Goal: Task Accomplishment & Management: Manage account settings

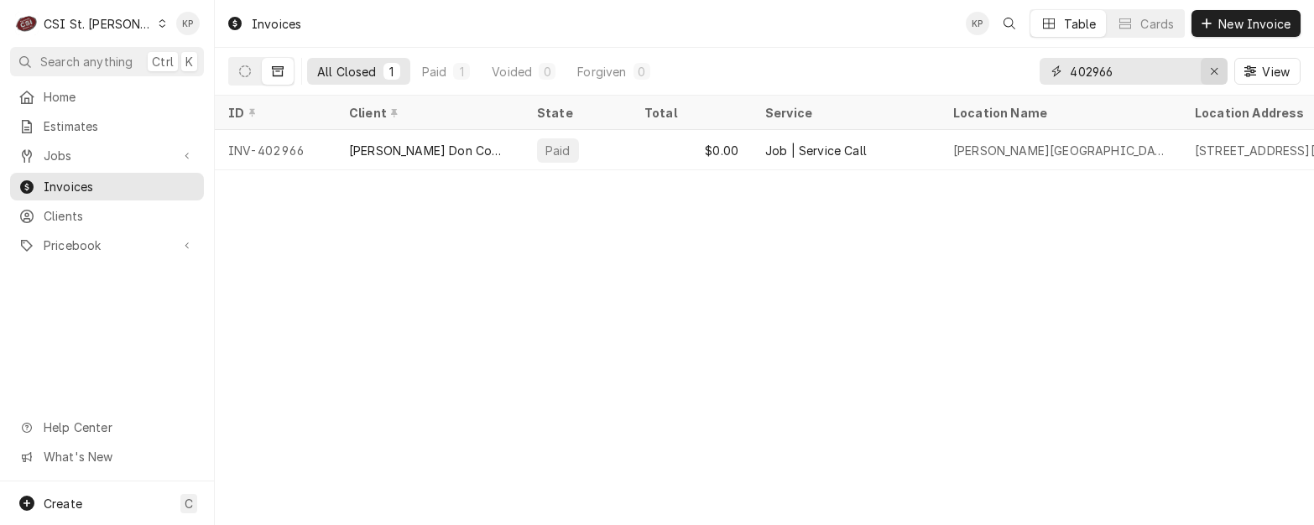
click at [1216, 63] on div "Erase input" at bounding box center [1214, 71] width 17 height 17
click at [1125, 70] on input "Dynamic Content Wrapper" at bounding box center [1149, 71] width 158 height 27
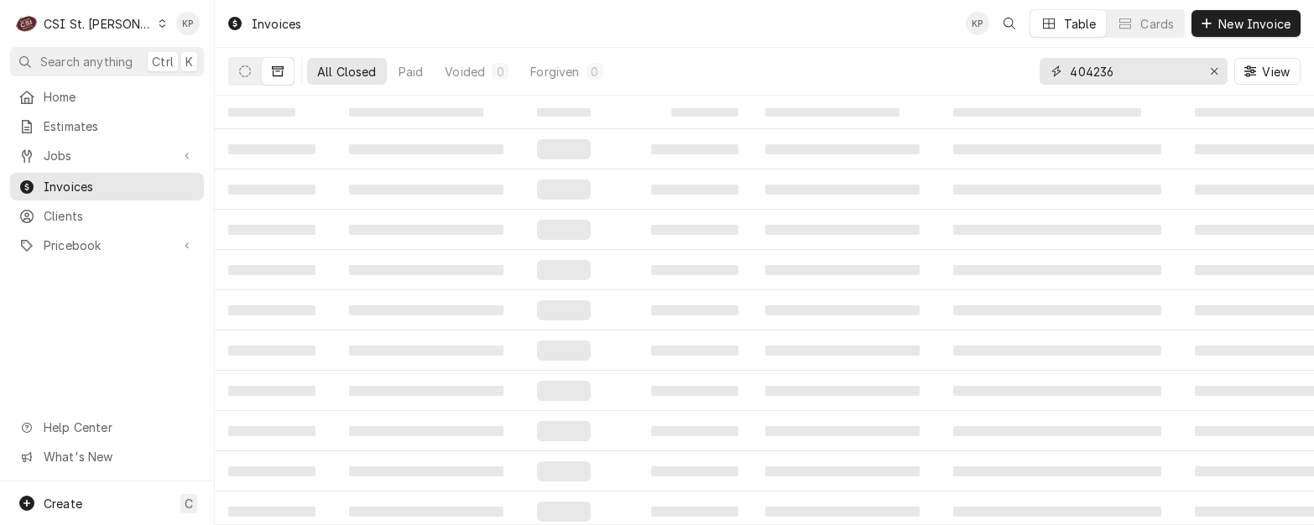
type input "404236"
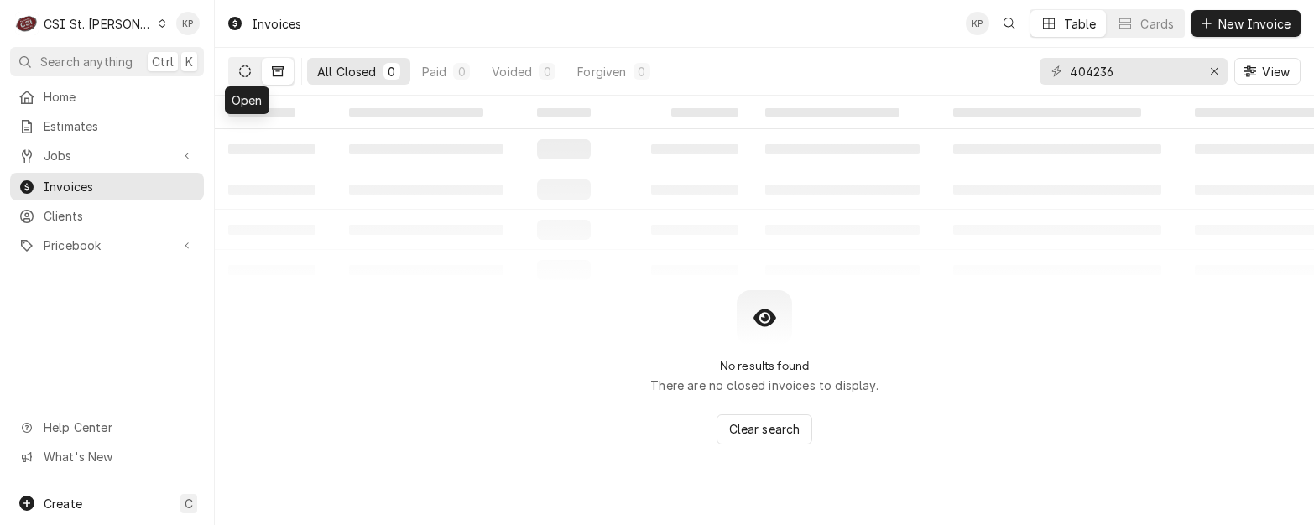
click at [243, 74] on icon "Dynamic Content Wrapper" at bounding box center [245, 71] width 12 height 12
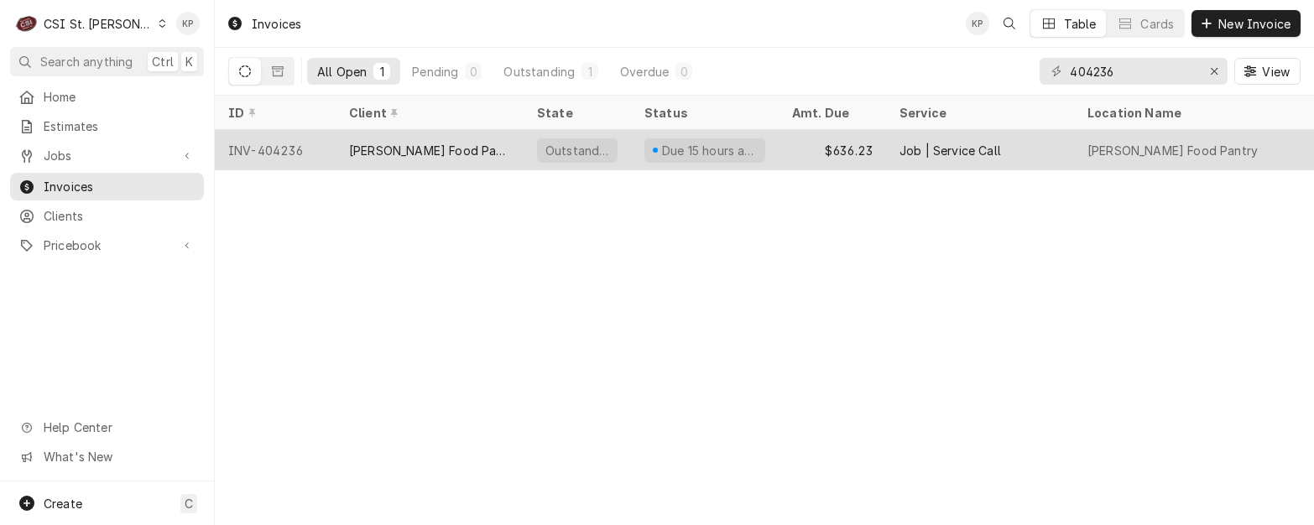
click at [249, 149] on div "INV-404236" at bounding box center [275, 150] width 121 height 40
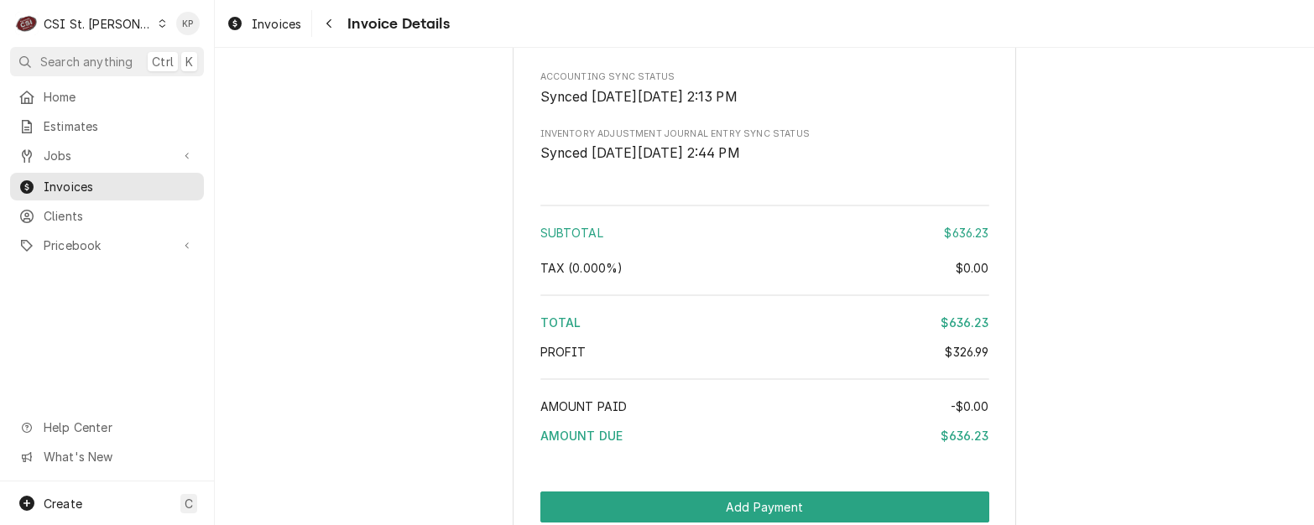
scroll to position [3455, 0]
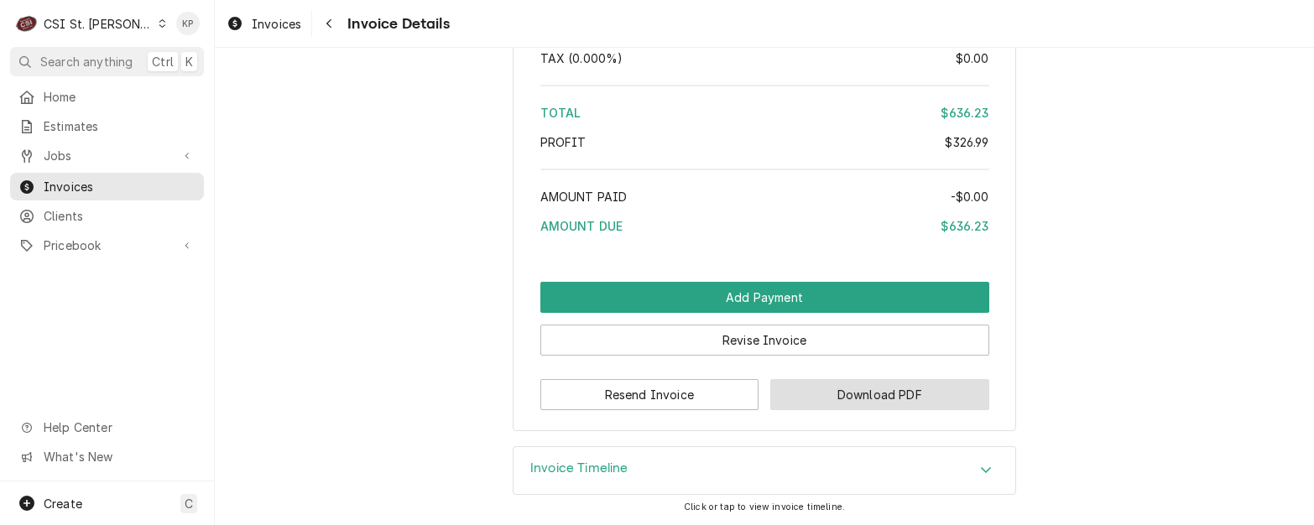
click at [829, 392] on button "Download PDF" at bounding box center [880, 394] width 219 height 31
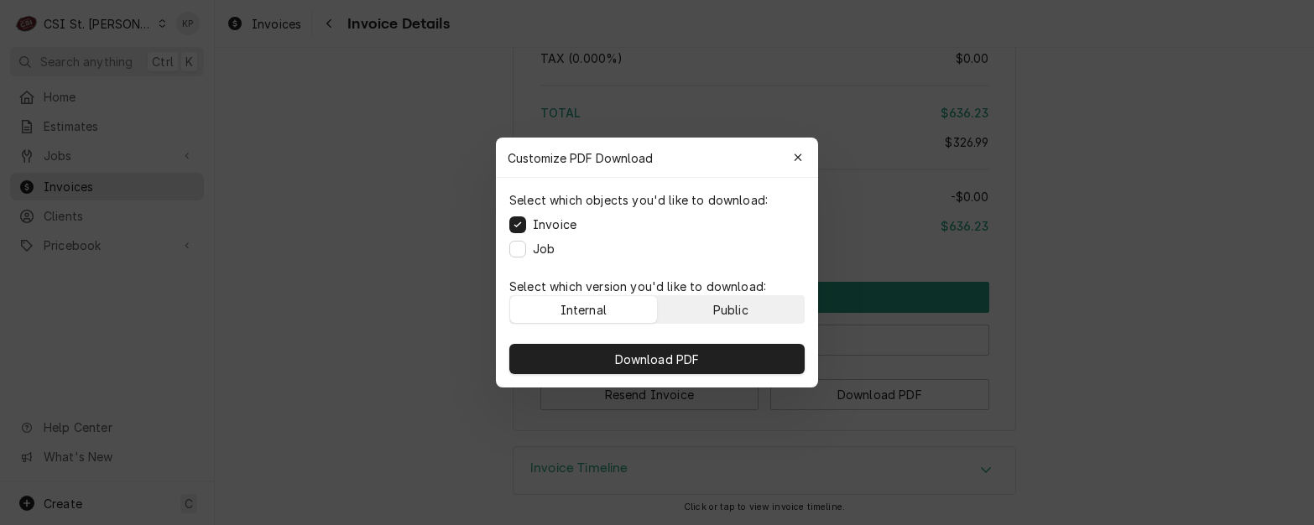
click at [708, 306] on button "Public" at bounding box center [731, 309] width 147 height 27
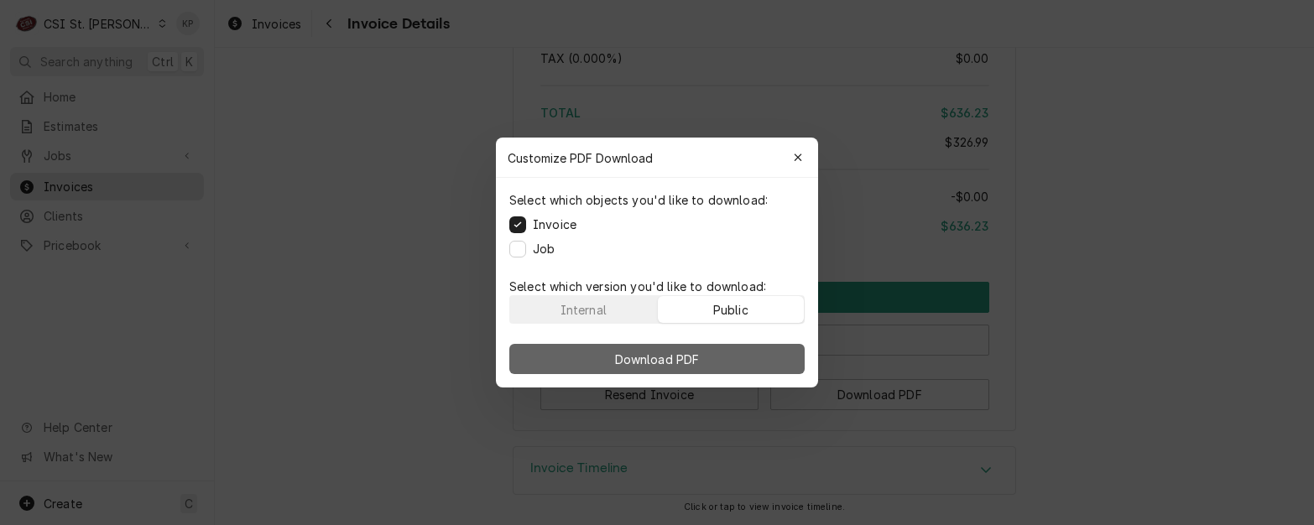
click at [717, 359] on button "Download PDF" at bounding box center [657, 359] width 295 height 30
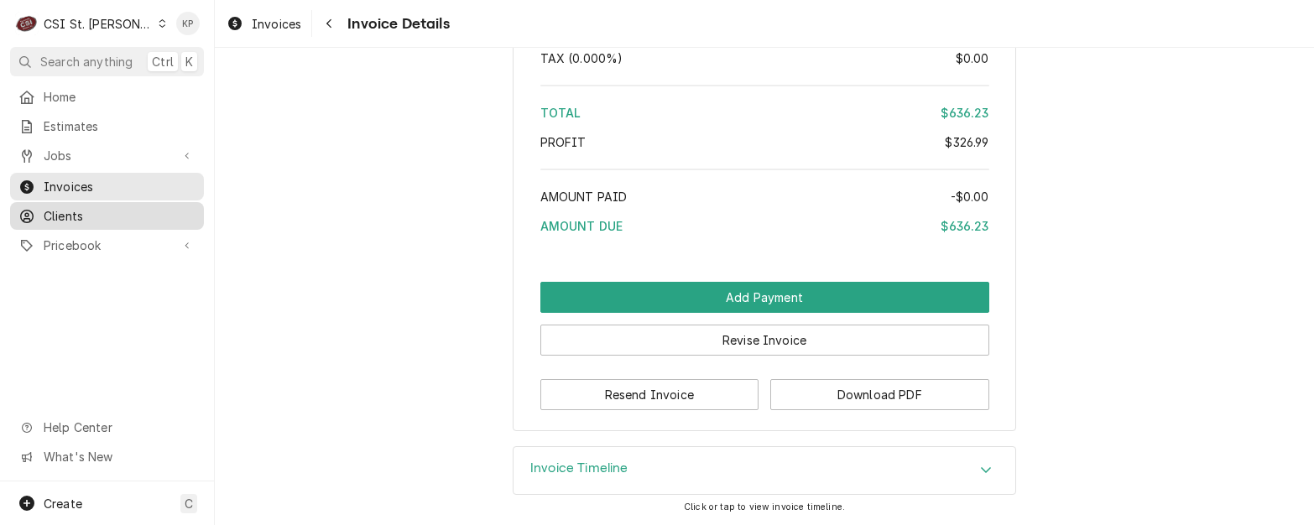
click at [80, 207] on span "Clients" at bounding box center [120, 216] width 152 height 18
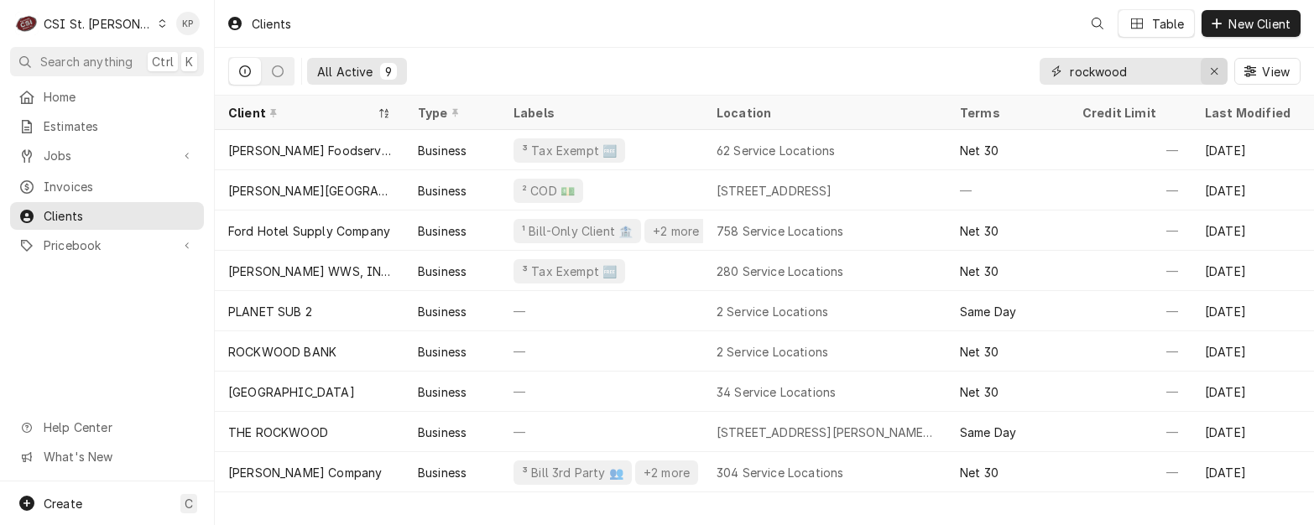
click at [1217, 69] on icon "Erase input" at bounding box center [1214, 71] width 9 height 12
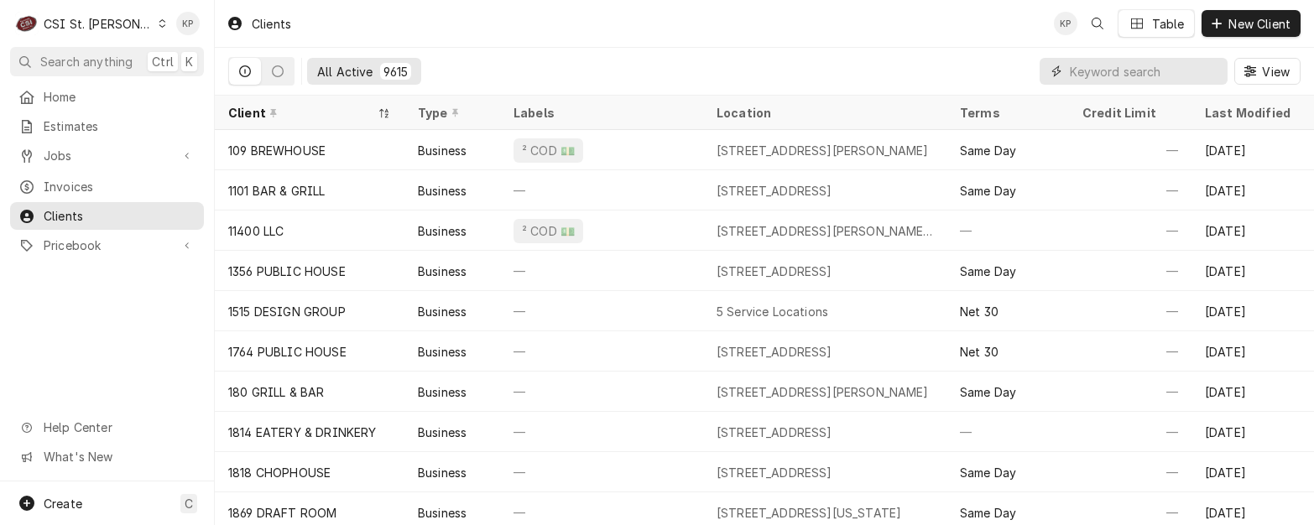
drag, startPoint x: 1097, startPoint y: 76, endPoint x: 1070, endPoint y: 65, distance: 29.0
click at [1070, 65] on input "Dynamic Content Wrapper" at bounding box center [1144, 71] width 149 height 27
drag, startPoint x: 1111, startPoint y: 152, endPoint x: 901, endPoint y: 81, distance: 221.4
click at [900, 75] on div "All Active 9615 View" at bounding box center [764, 71] width 1073 height 47
click at [1076, 70] on input "Dynamic Content Wrapper" at bounding box center [1144, 71] width 149 height 27
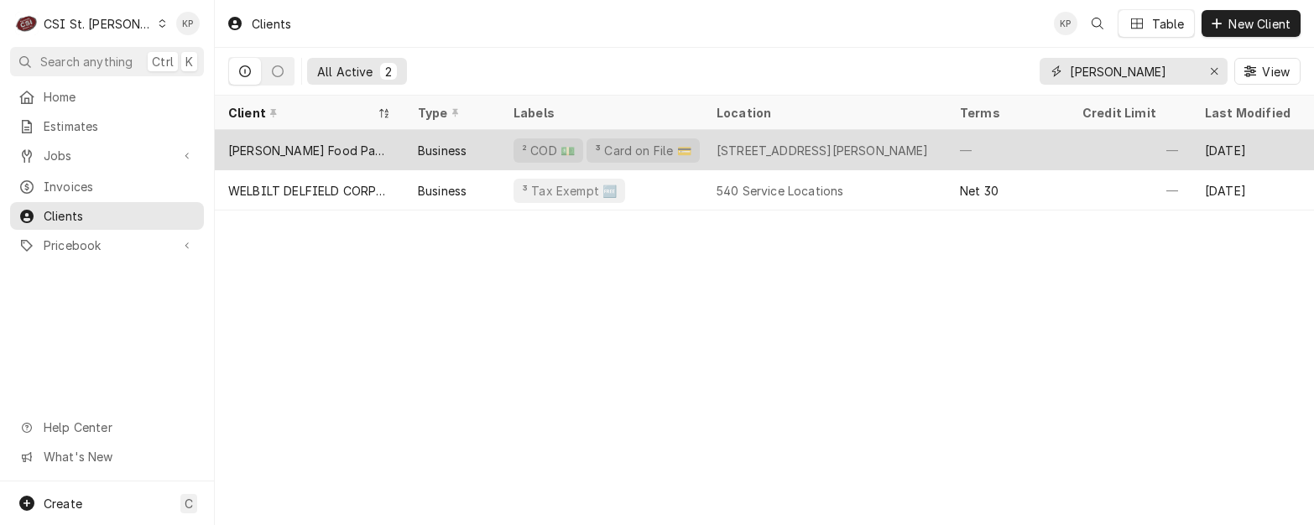
type input "TILDEN"
click at [313, 145] on div "[PERSON_NAME] Food Pantry" at bounding box center [309, 151] width 163 height 18
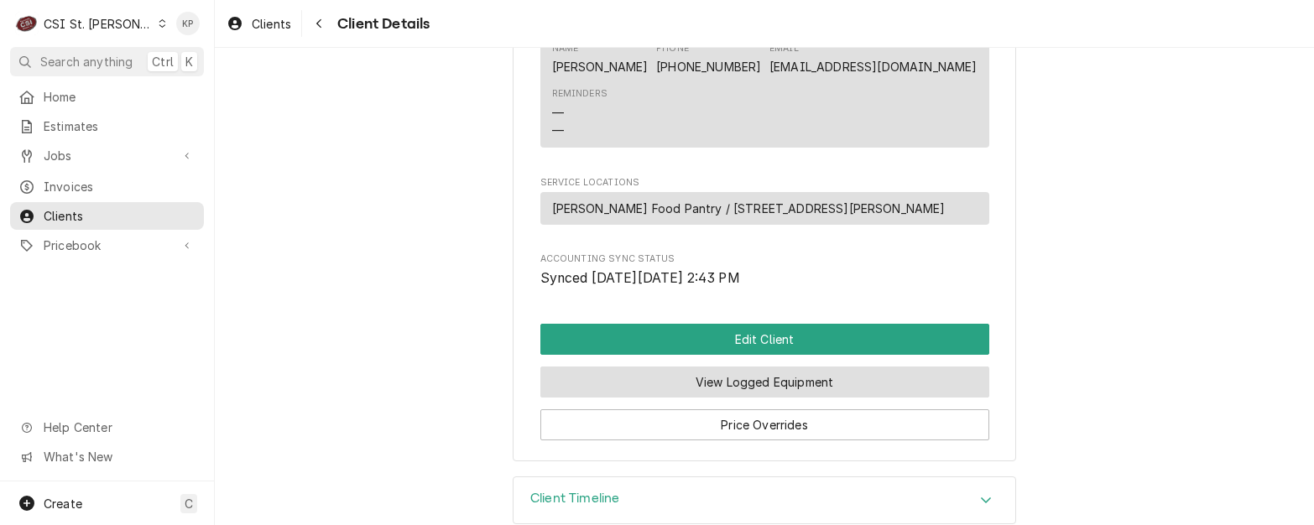
scroll to position [860, 0]
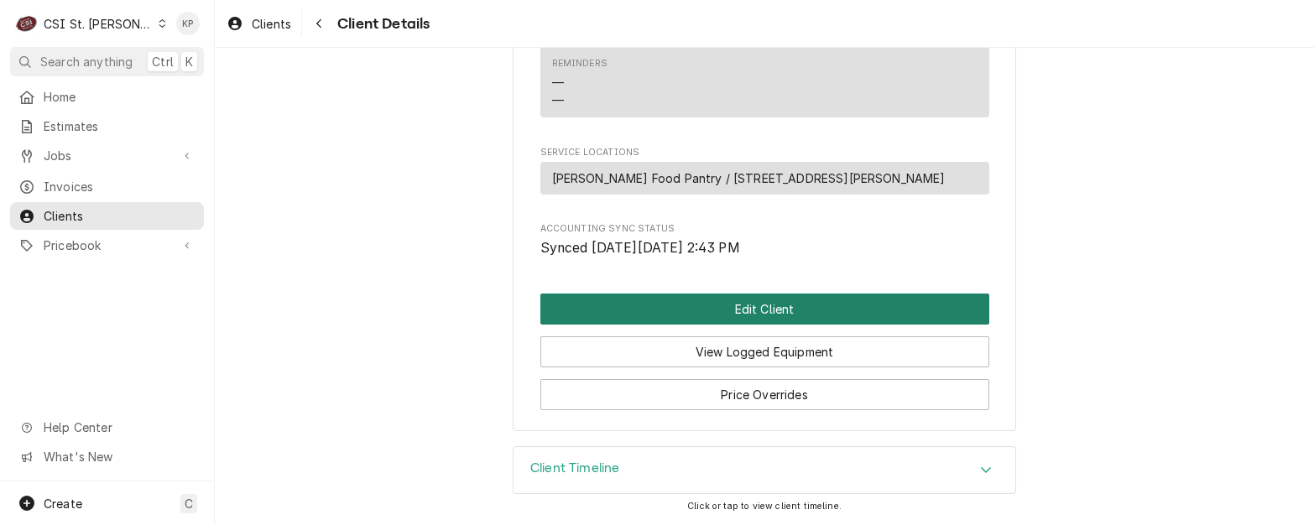
click at [687, 314] on button "Edit Client" at bounding box center [765, 309] width 449 height 31
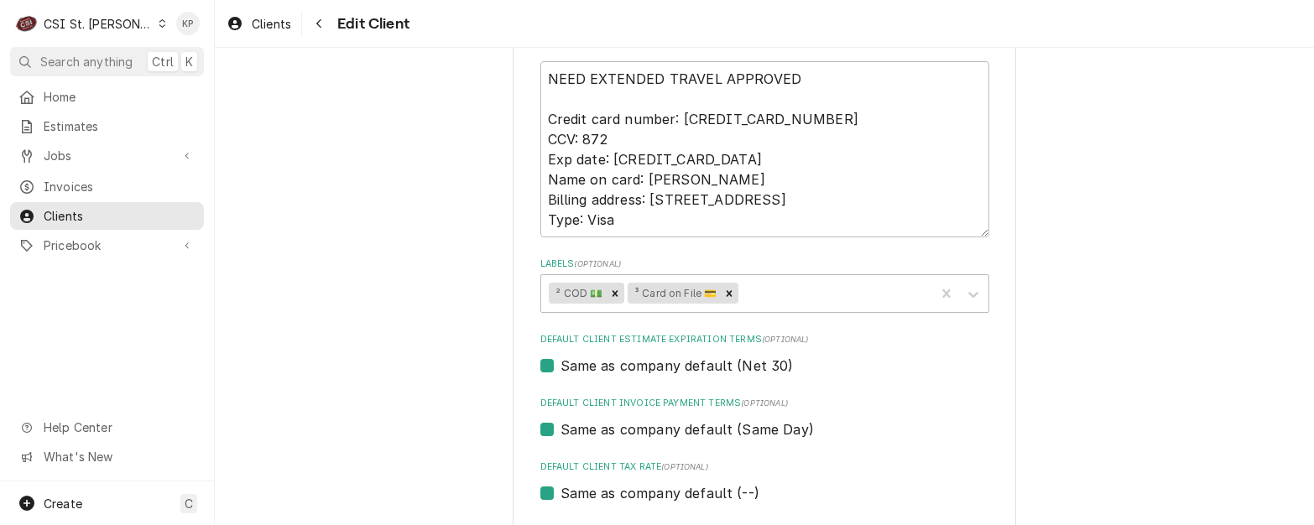
scroll to position [923, 0]
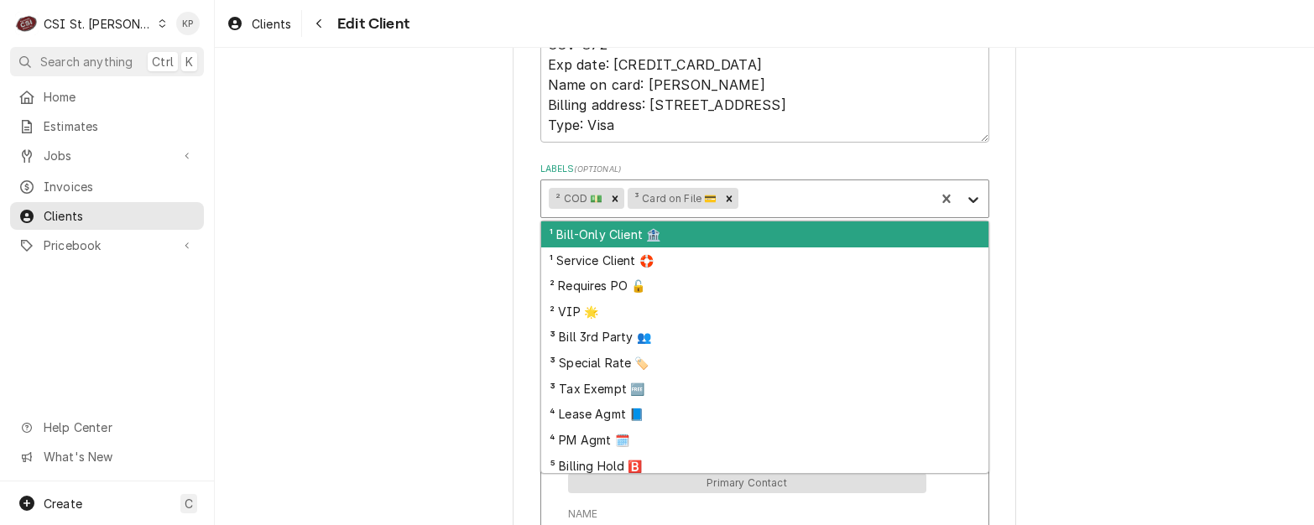
click at [966, 194] on icon "Labels" at bounding box center [973, 199] width 17 height 17
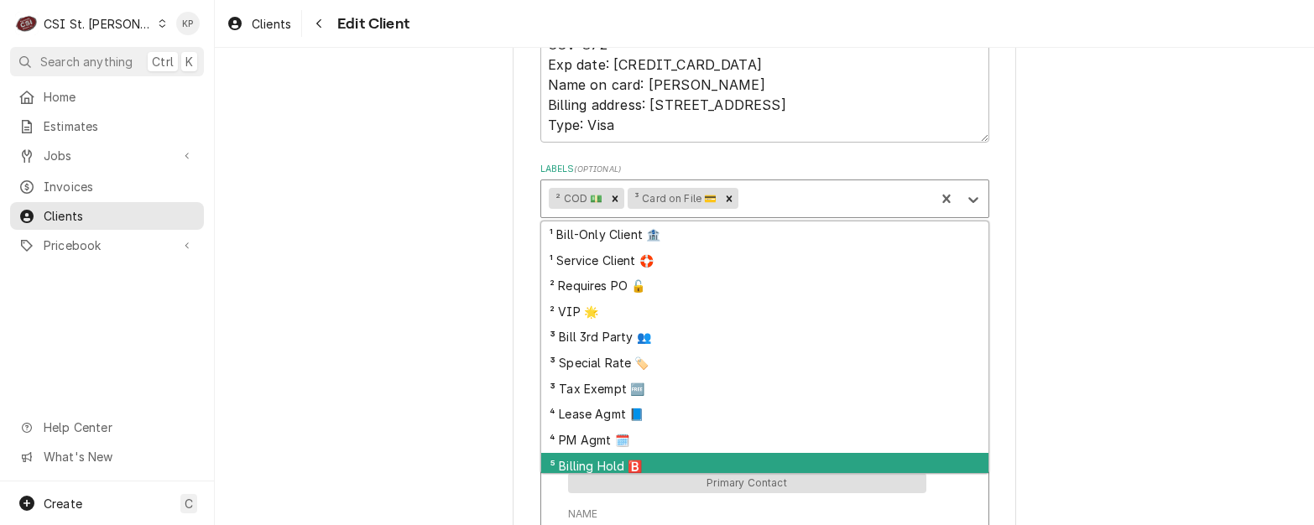
scroll to position [57, 0]
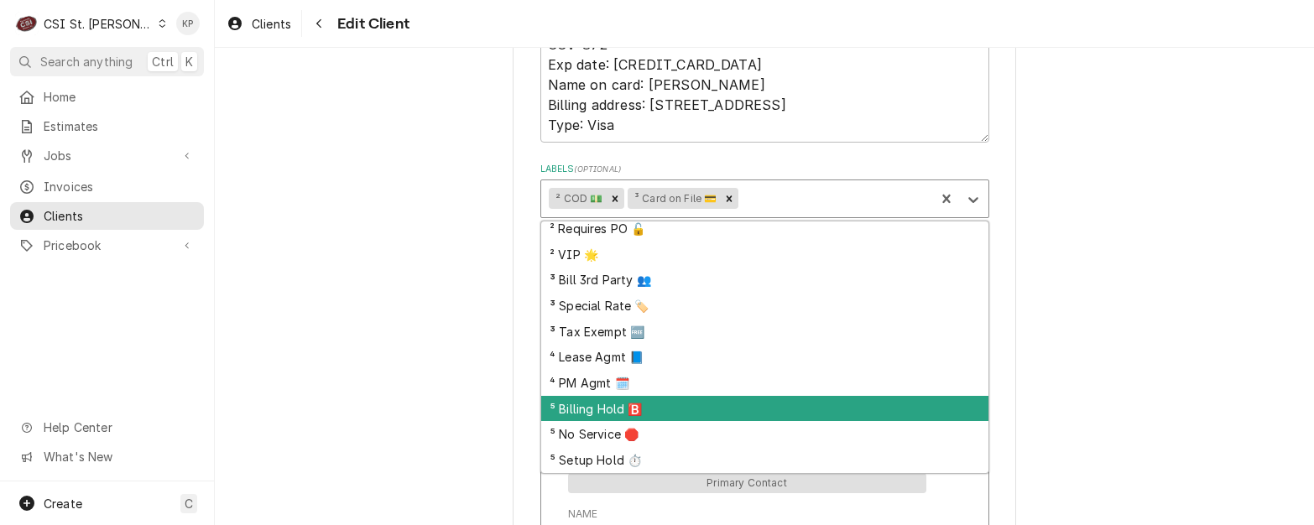
click at [604, 408] on div "⁵ Billing Hold 🅱️" at bounding box center [764, 409] width 447 height 26
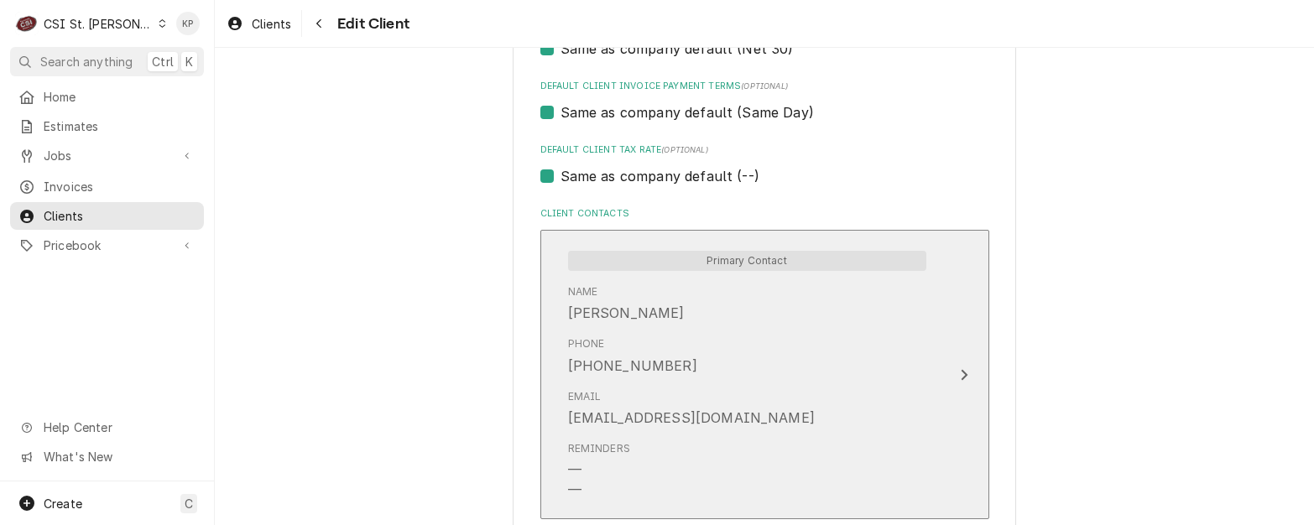
scroll to position [1175, 0]
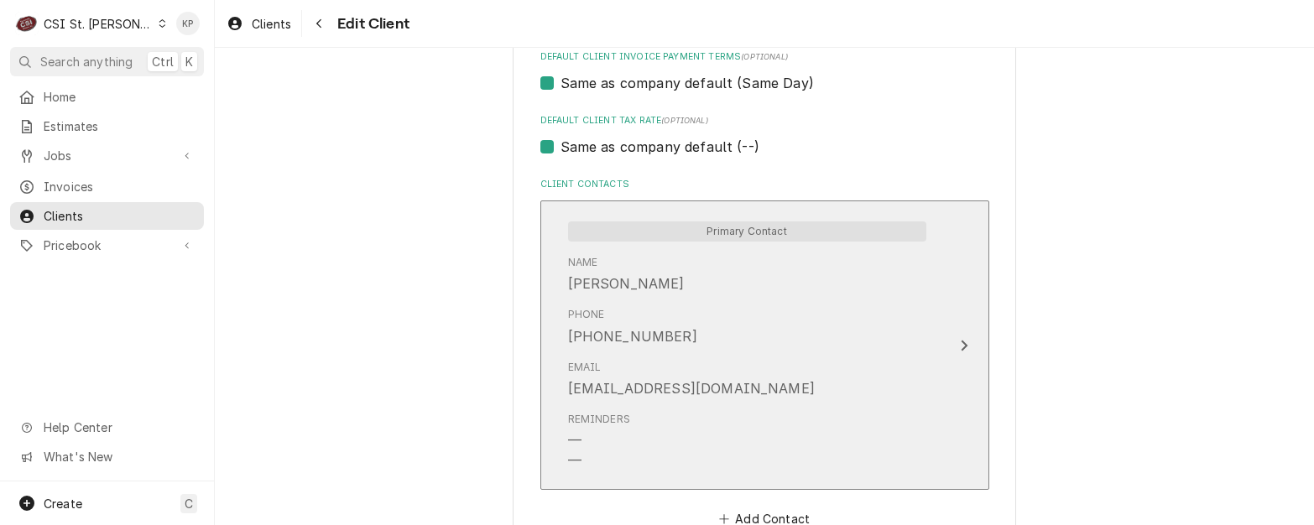
drag, startPoint x: 1116, startPoint y: 367, endPoint x: 922, endPoint y: 371, distance: 194.8
click at [760, 384] on div "Email trippins66@msn.com" at bounding box center [747, 379] width 358 height 52
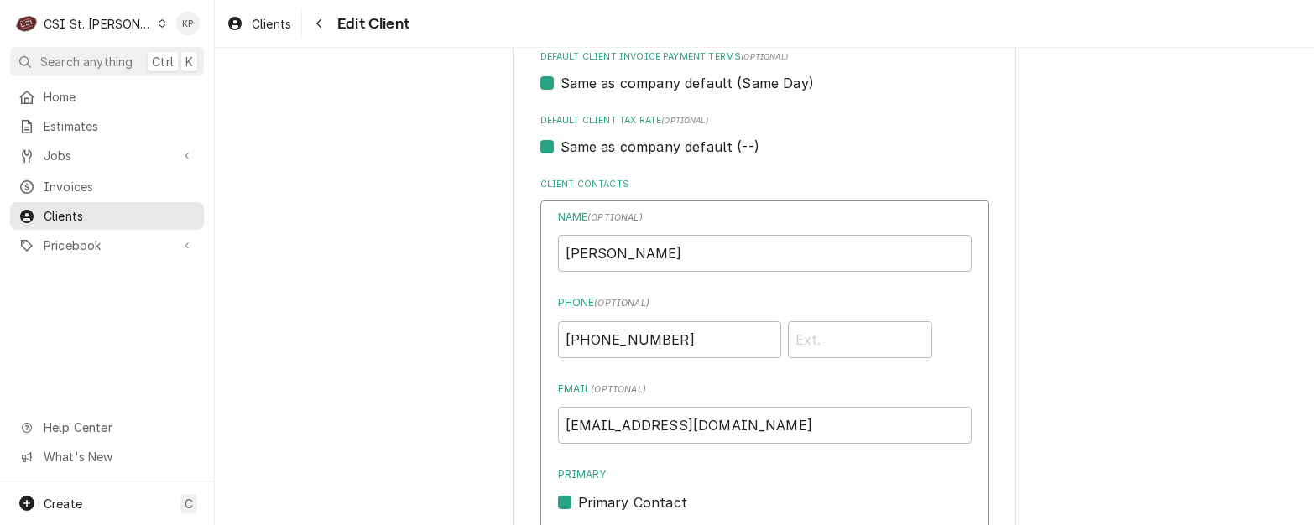
click at [723, 391] on label "Email ( optional )" at bounding box center [765, 389] width 414 height 15
click at [723, 407] on input "[EMAIL_ADDRESS][DOMAIN_NAME]" at bounding box center [765, 425] width 414 height 37
click at [541, 431] on div "Name ( optional ) Bobbi Jo Tite Phone ( optional ) (618) 443-8178 Email ( optio…" at bounding box center [765, 515] width 449 height 628
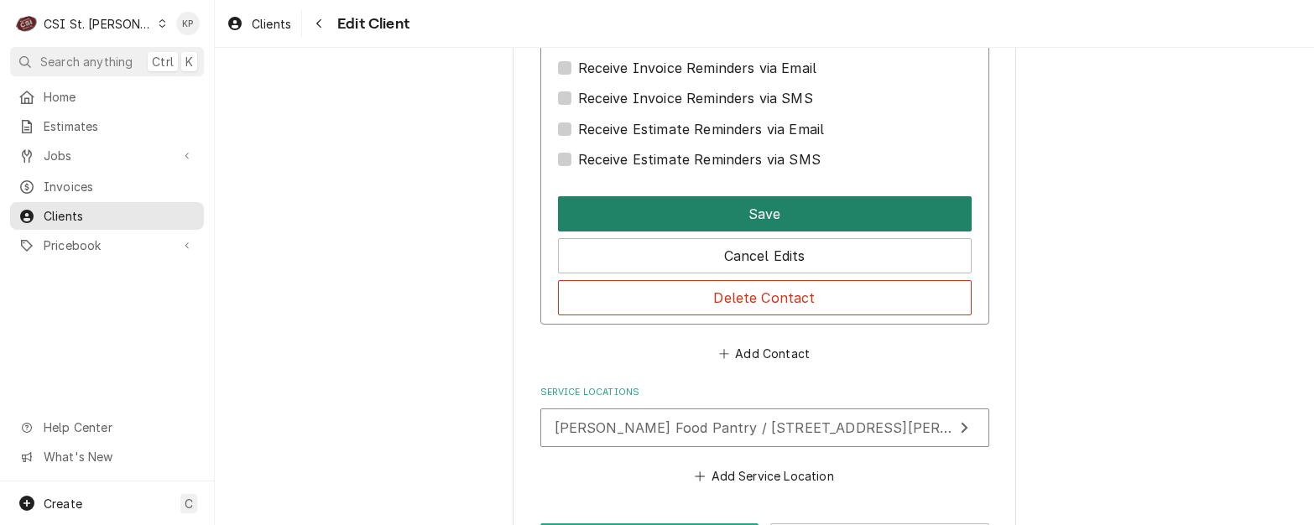
click at [745, 217] on button "Save" at bounding box center [765, 213] width 414 height 35
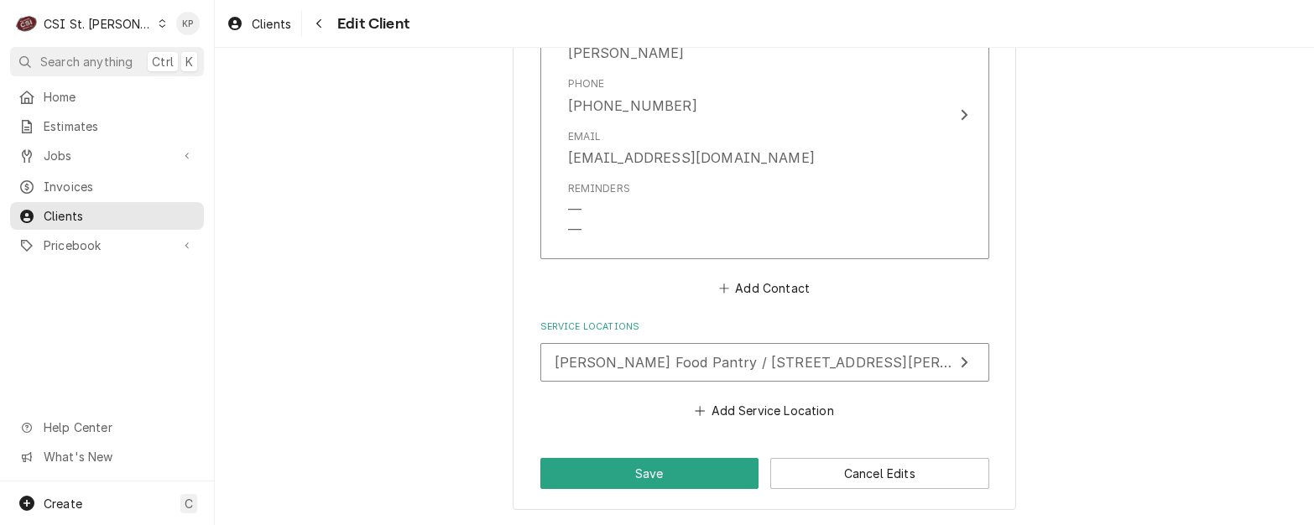
scroll to position [1406, 0]
click at [667, 468] on button "Save" at bounding box center [650, 473] width 219 height 31
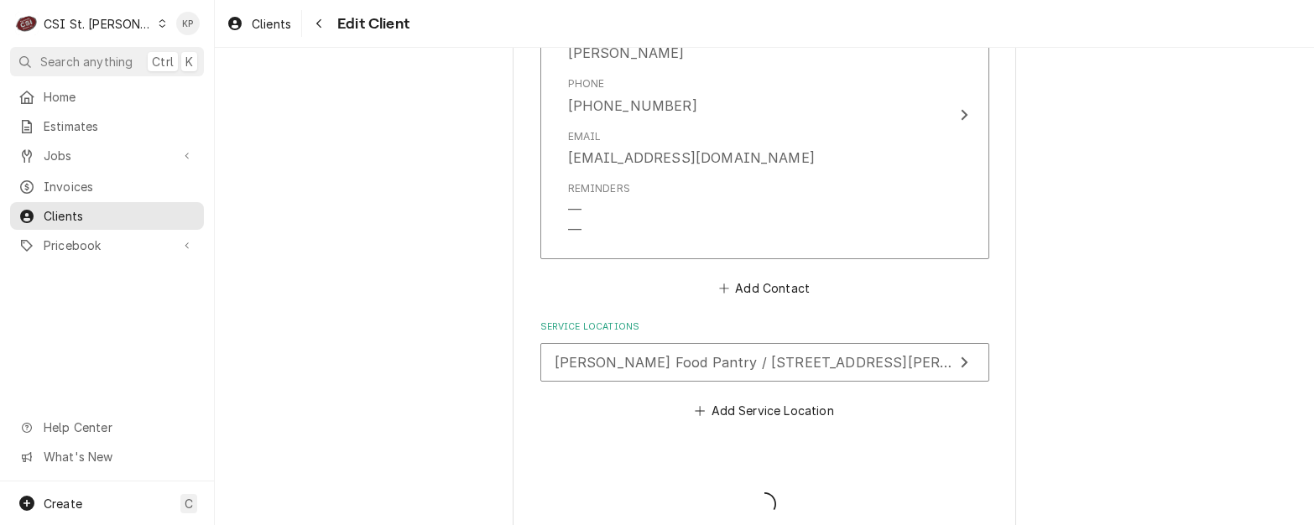
type textarea "x"
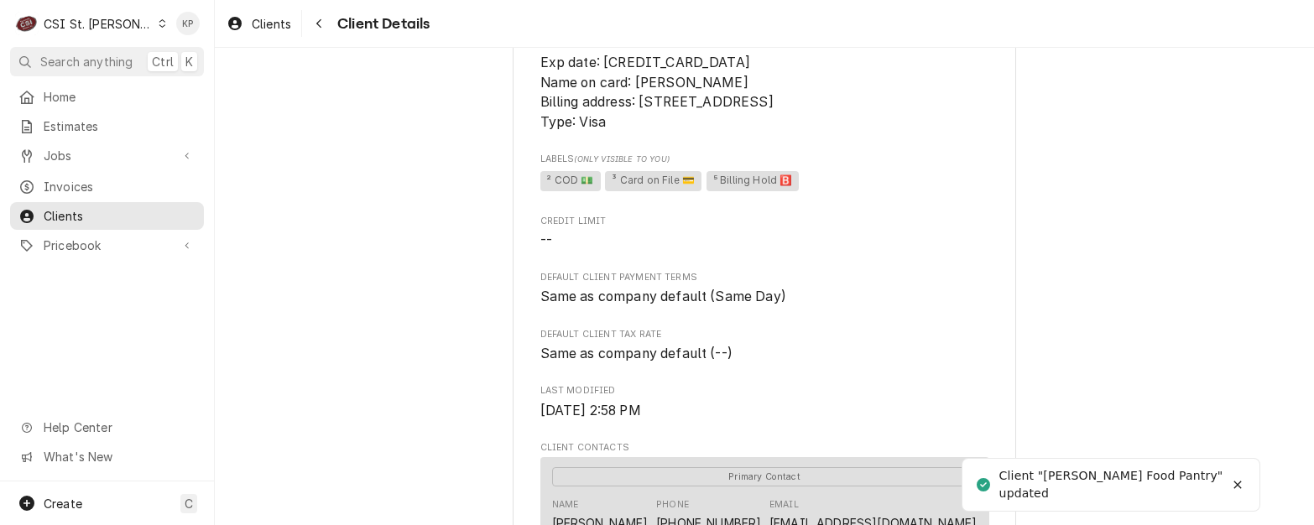
scroll to position [336, 0]
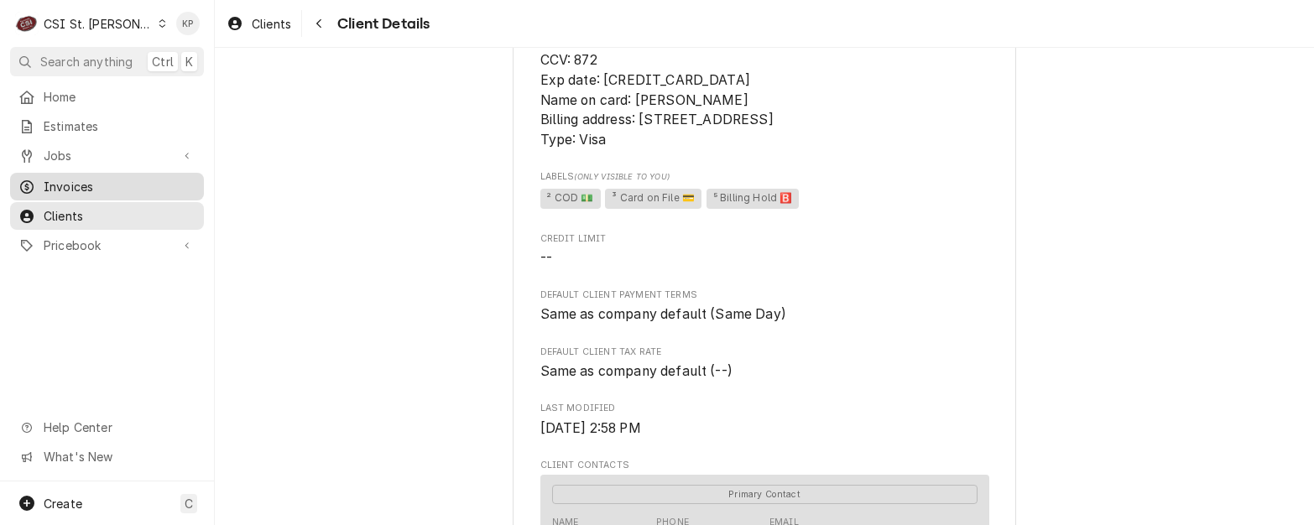
click at [68, 181] on span "Invoices" at bounding box center [120, 187] width 152 height 18
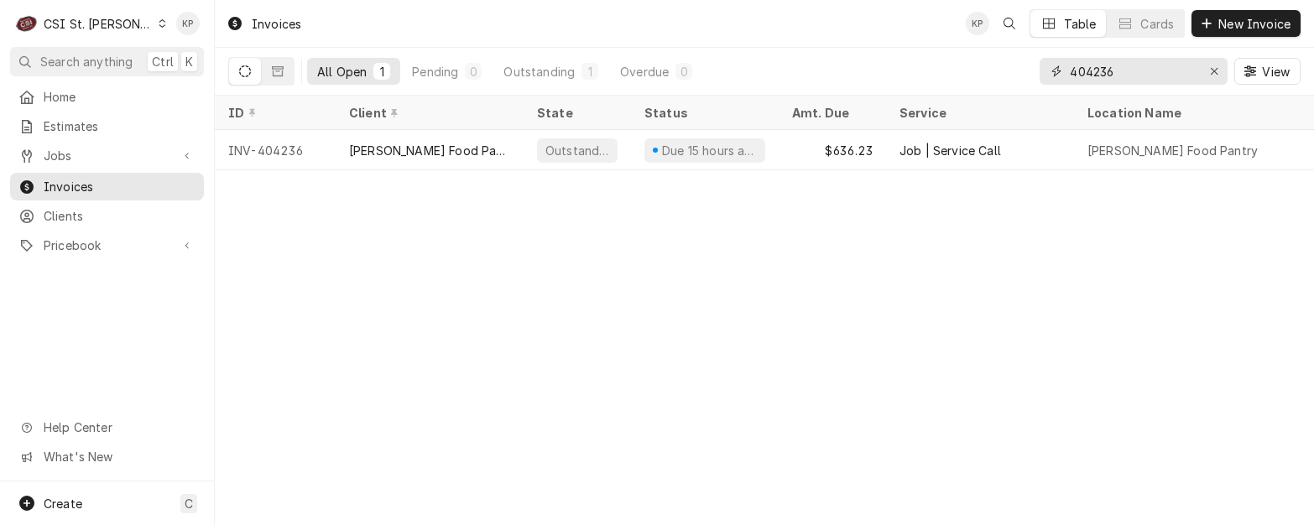
drag, startPoint x: 1072, startPoint y: 71, endPoint x: 1486, endPoint y: 68, distance: 413.8
click at [1314, 68] on html "C CSI St. Louis KP Search anything Ctrl K Home Estimates Jobs Jobs Job Series I…" at bounding box center [657, 262] width 1314 height 525
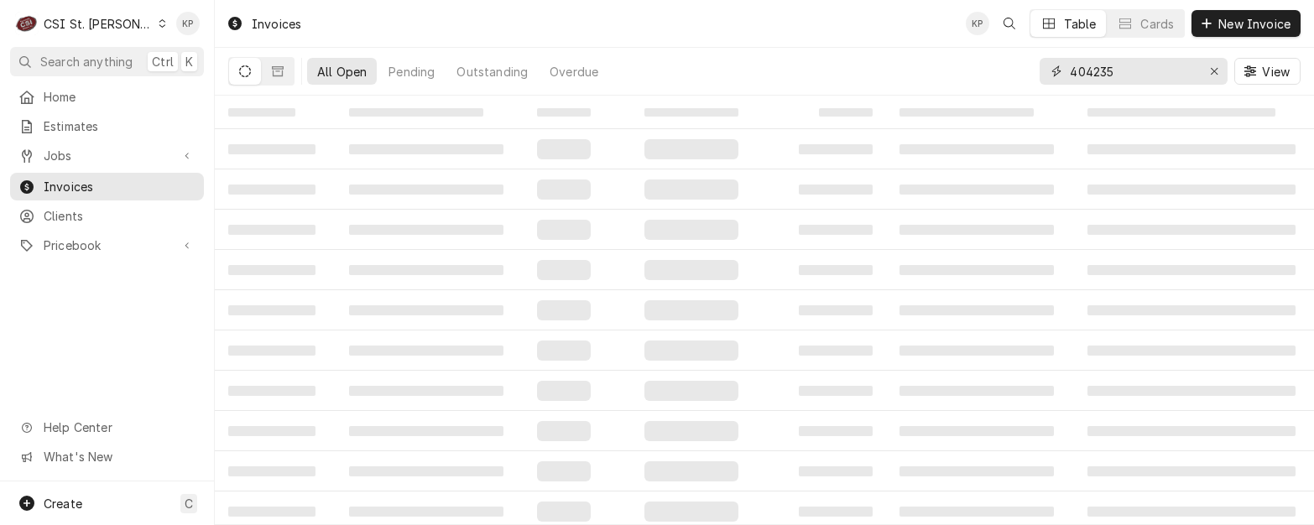
type input "404235"
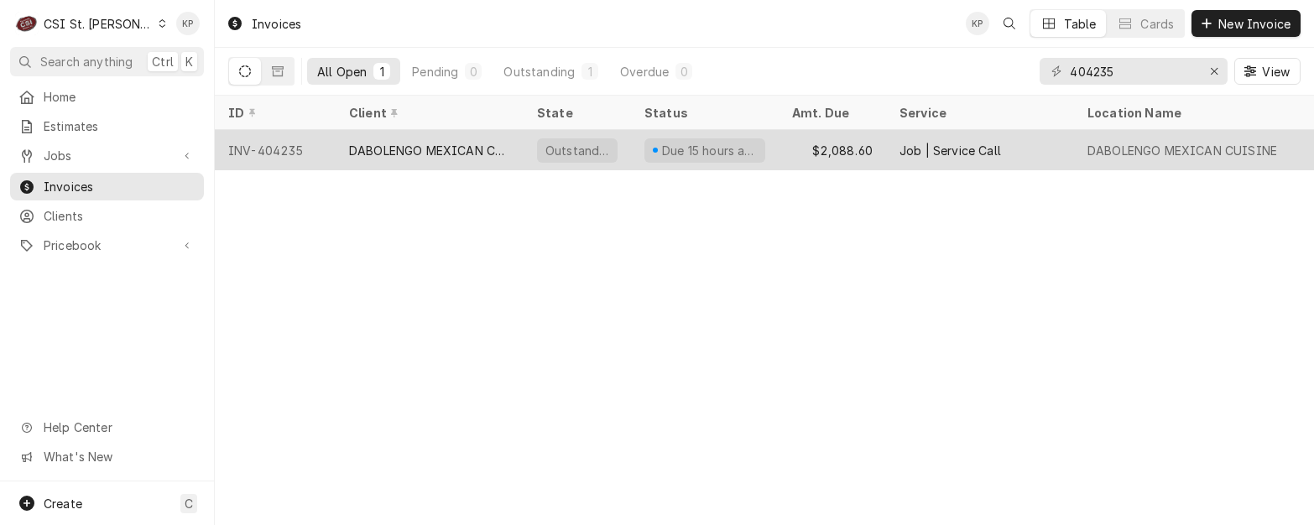
click at [294, 152] on div "INV-404235" at bounding box center [275, 150] width 121 height 40
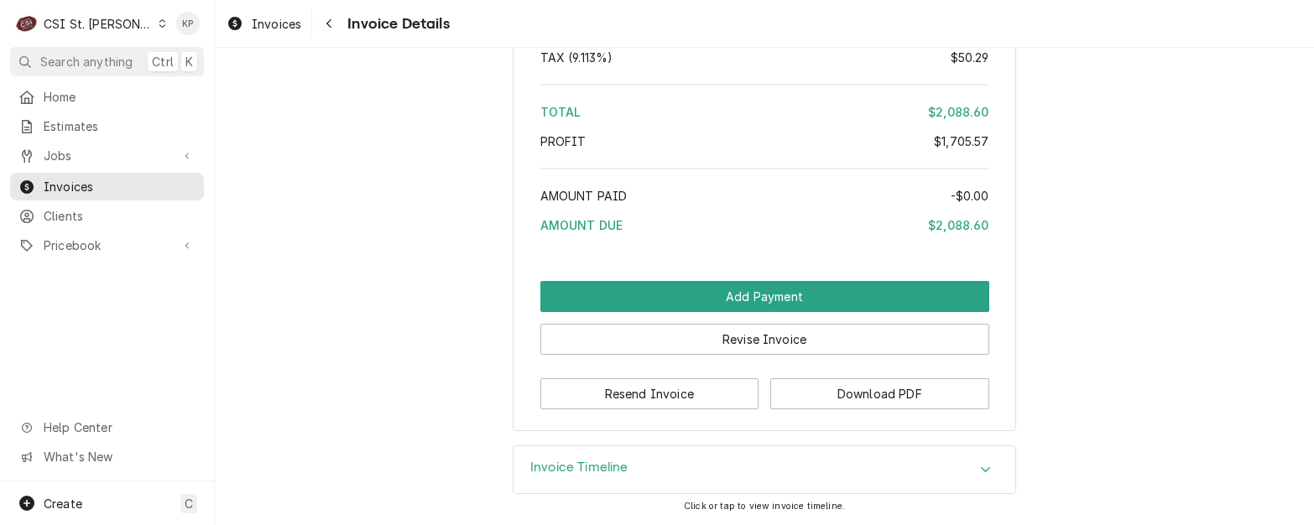
scroll to position [3996, 0]
click at [800, 397] on button "Download PDF" at bounding box center [880, 394] width 219 height 31
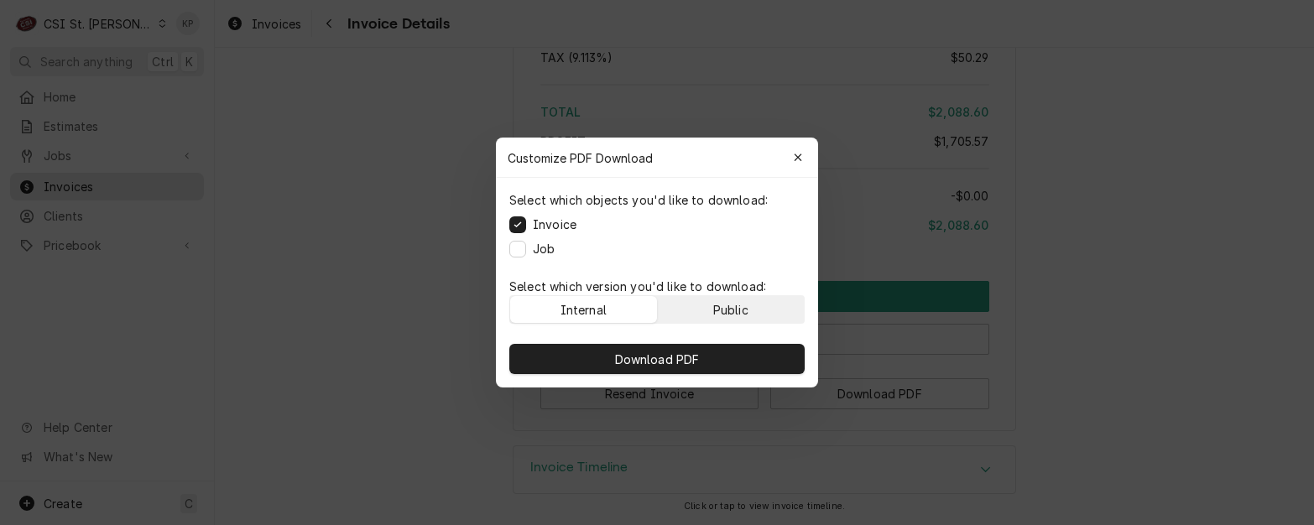
click at [719, 301] on div "Public" at bounding box center [730, 310] width 35 height 18
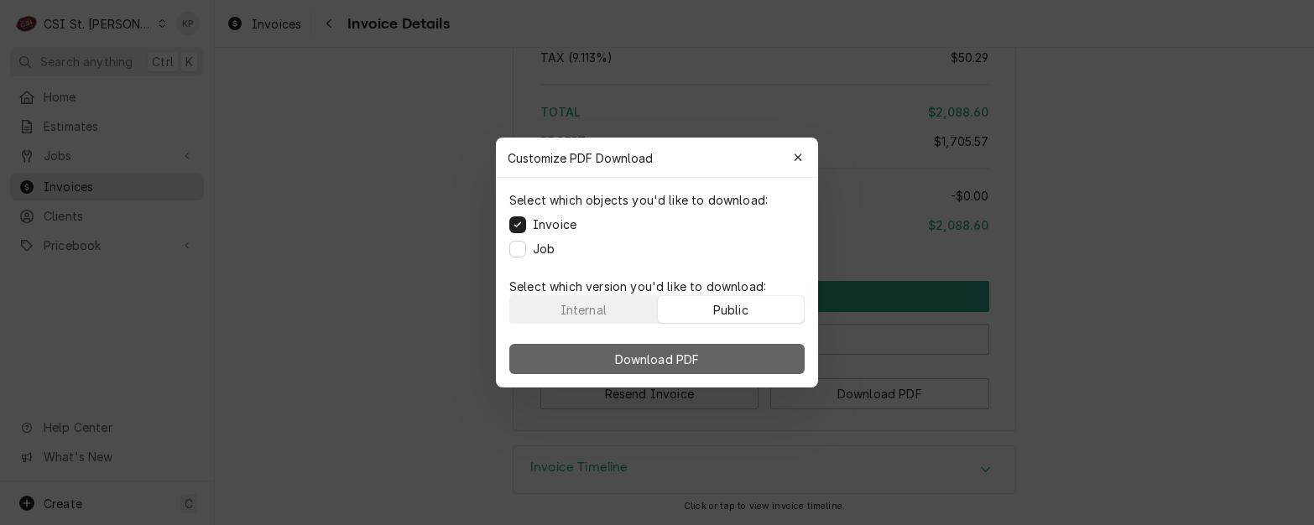
click at [698, 357] on span "Download PDF" at bounding box center [657, 360] width 91 height 18
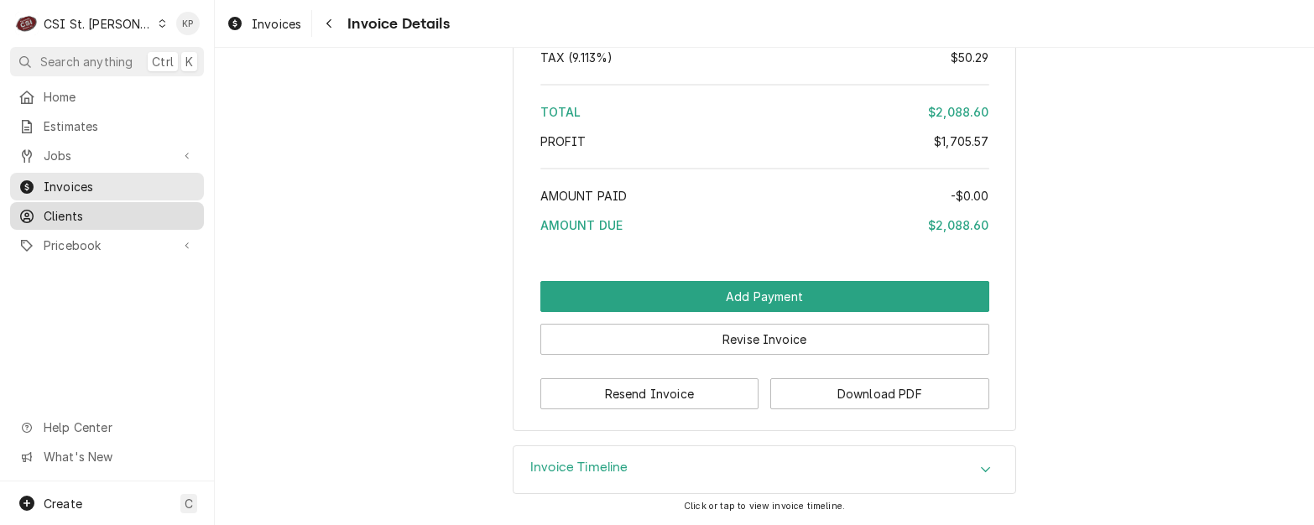
click at [67, 207] on span "Clients" at bounding box center [120, 216] width 152 height 18
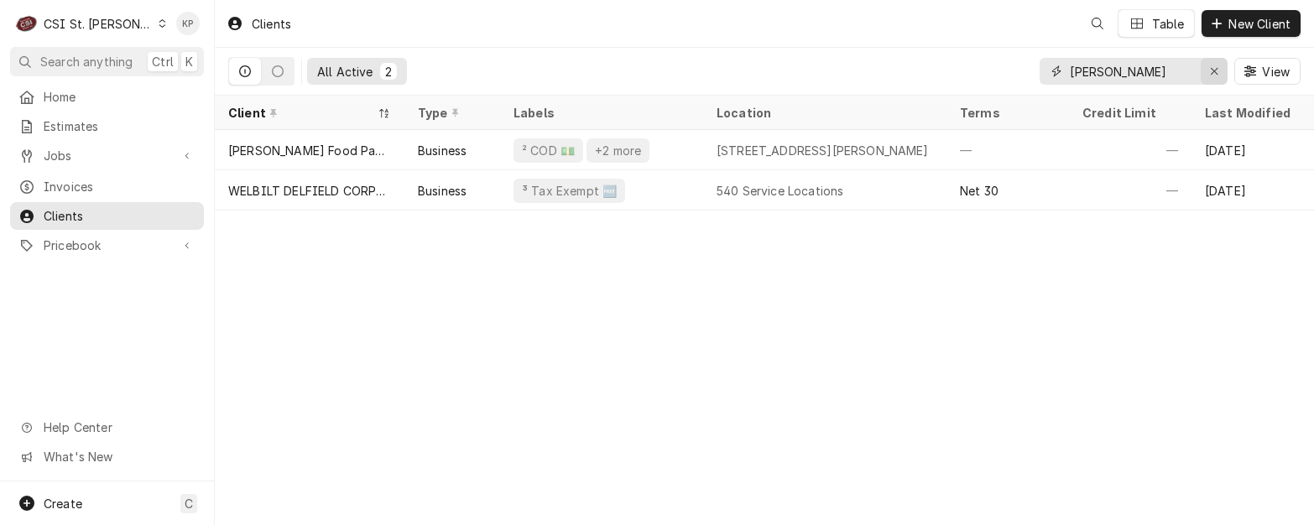
click at [1214, 70] on icon "Erase input" at bounding box center [1214, 71] width 9 height 12
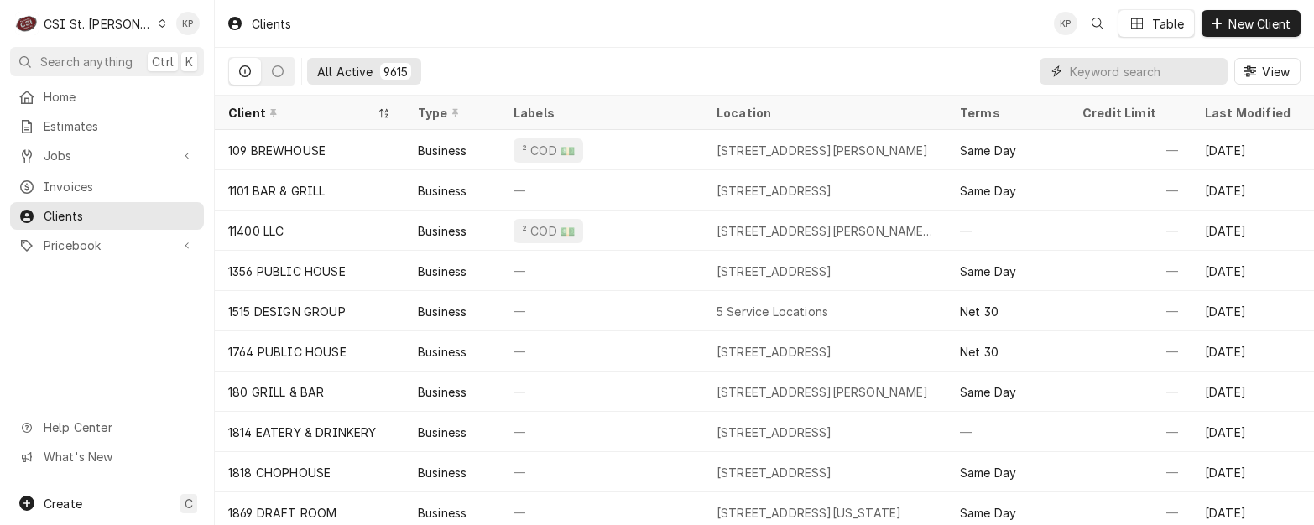
paste input "DABOLENGO MEXICAN CUISINE"
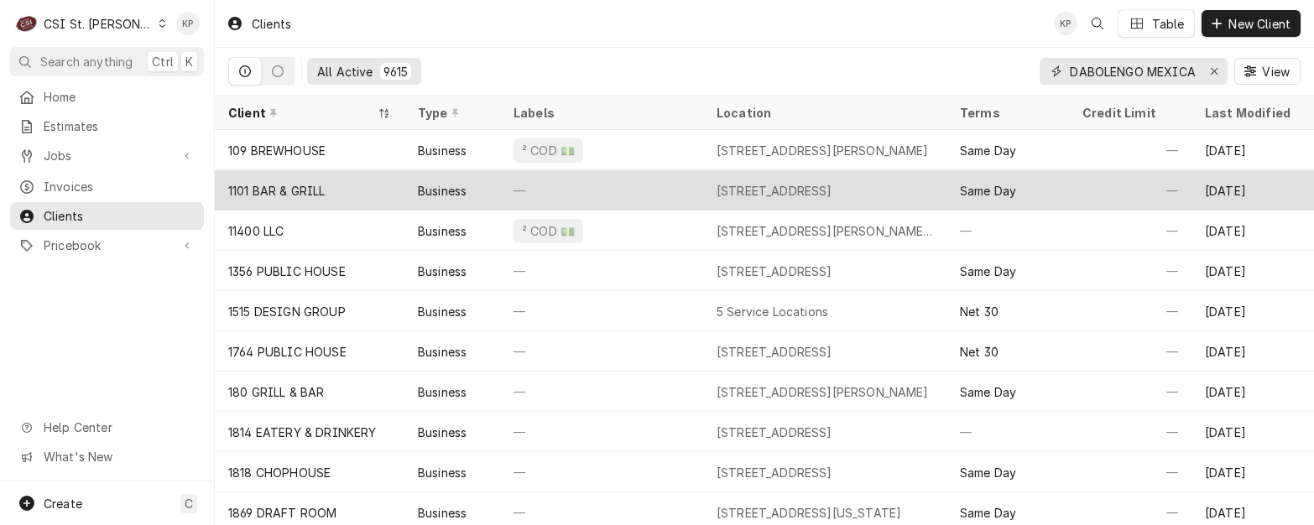
scroll to position [0, 65]
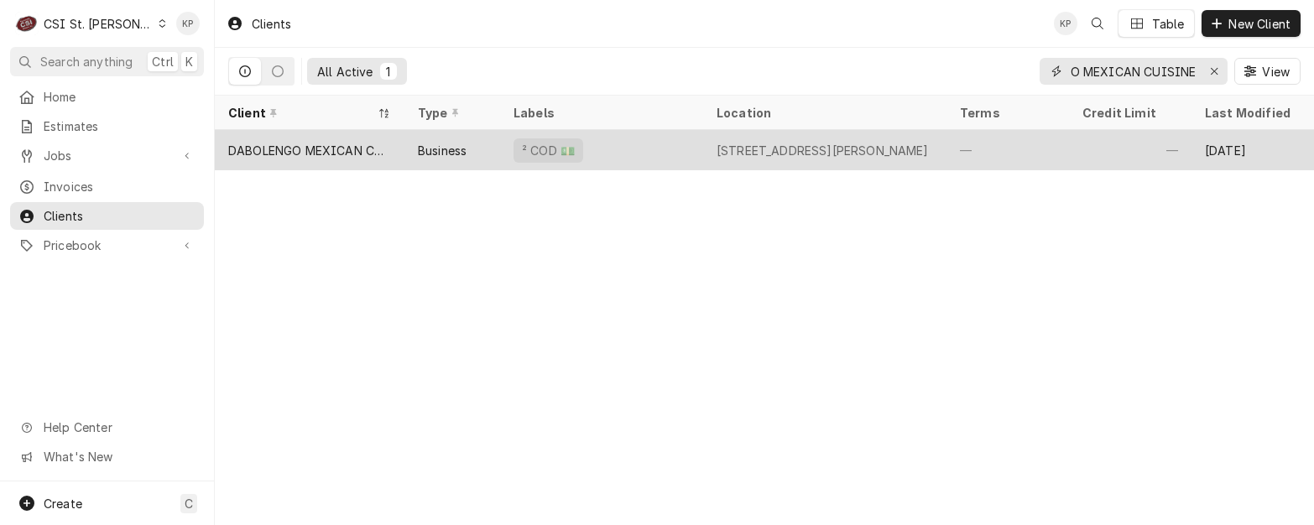
type input "DABOLENGO MEXICAN CUISINE"
click at [322, 149] on div "DABOLENGO MEXICAN CUISINE" at bounding box center [309, 151] width 163 height 18
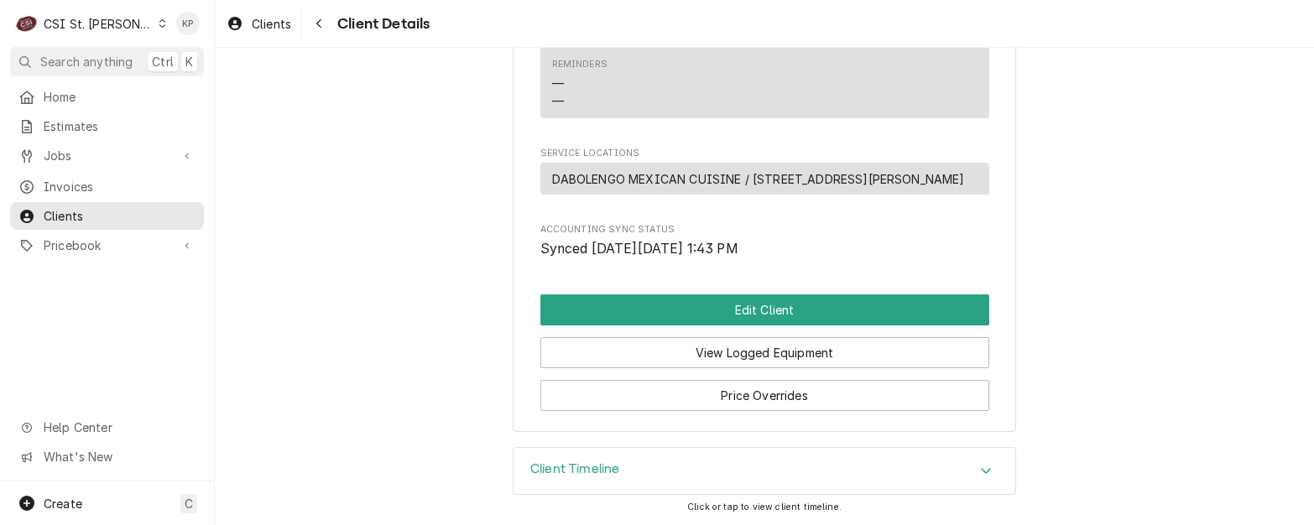
scroll to position [827, 0]
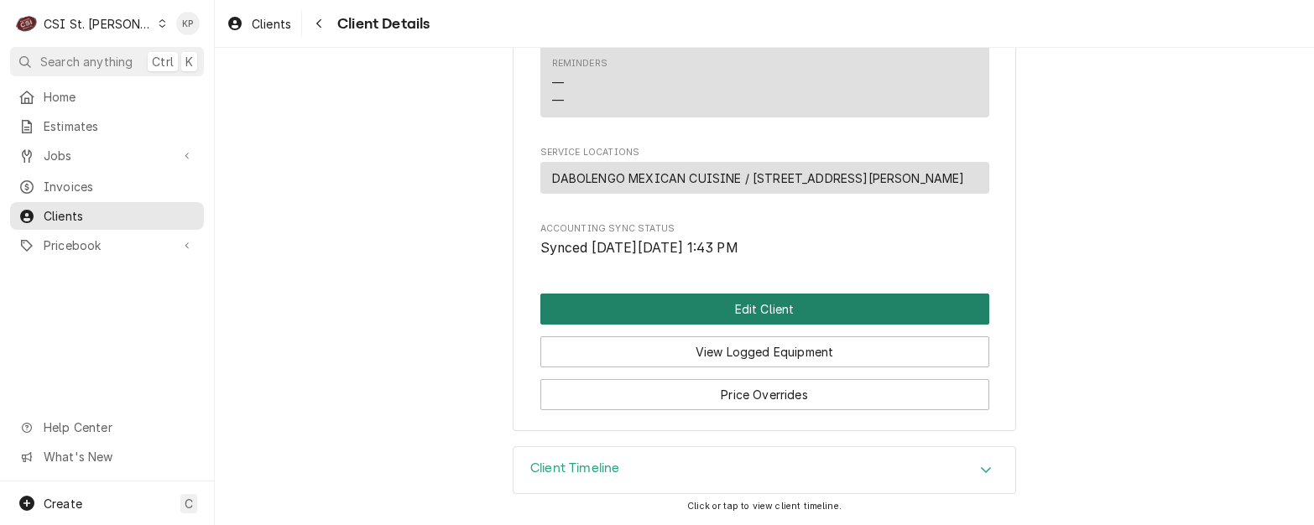
click at [755, 313] on button "Edit Client" at bounding box center [765, 309] width 449 height 31
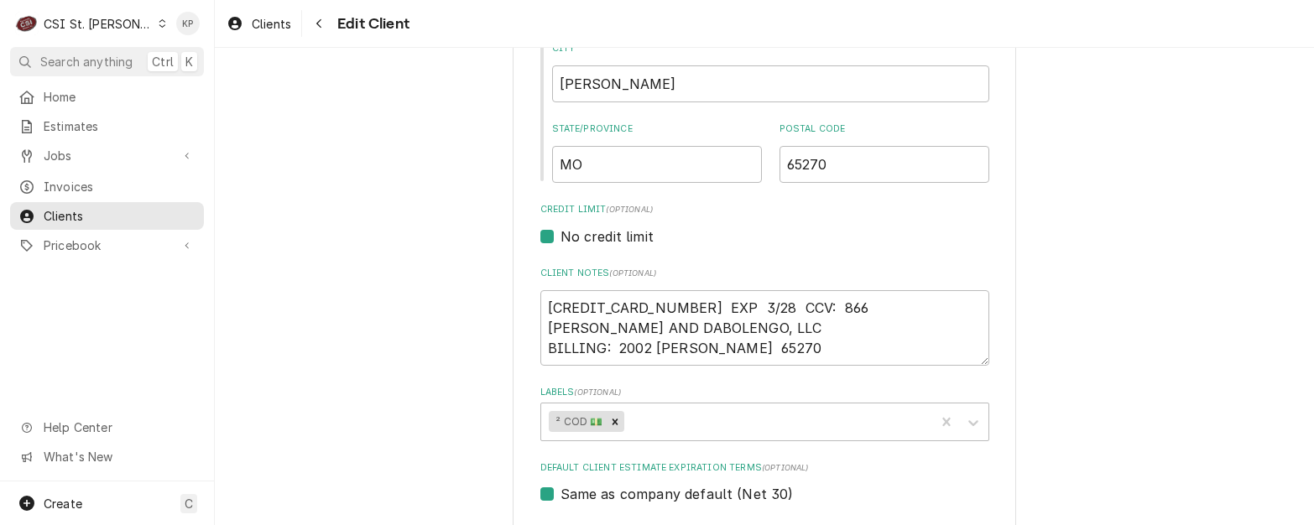
scroll to position [588, 0]
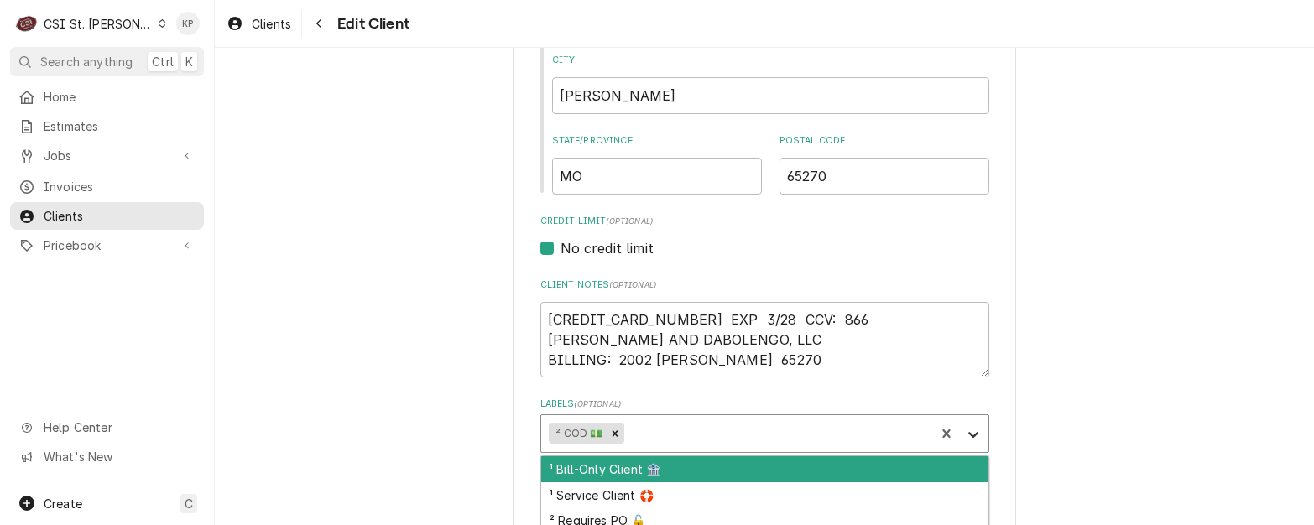
click at [969, 433] on icon "Labels" at bounding box center [974, 435] width 10 height 6
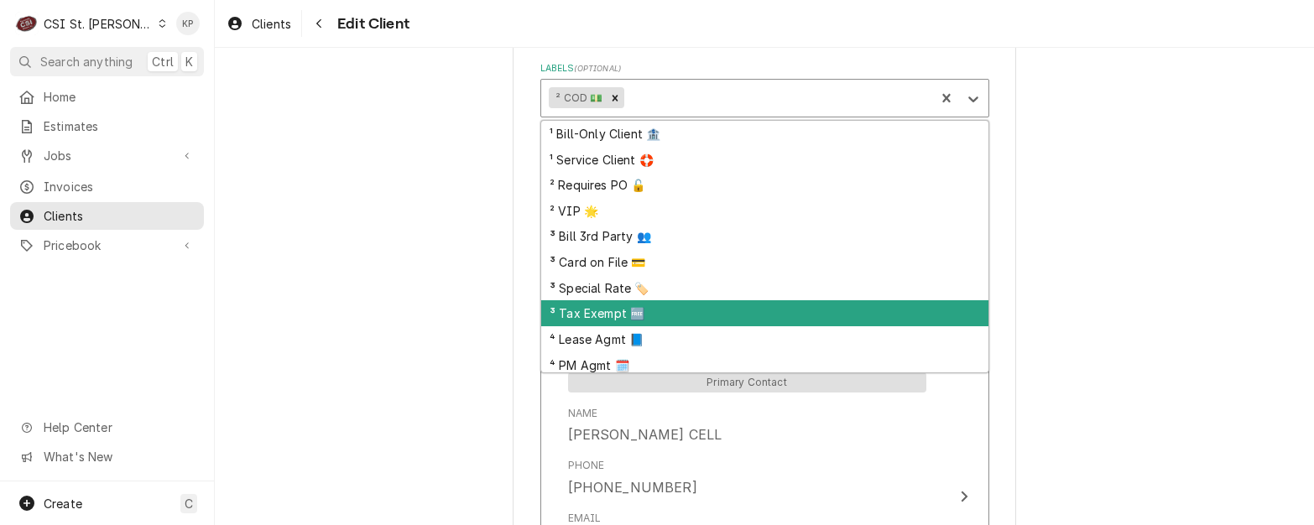
scroll to position [82, 0]
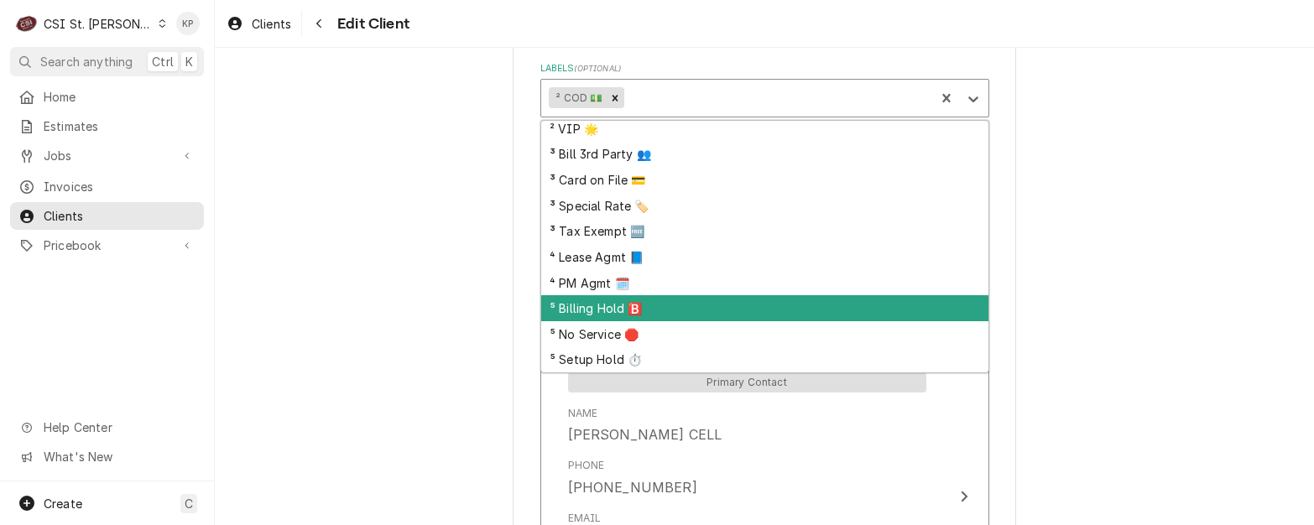
click at [588, 313] on div "⁵ Billing Hold 🅱️" at bounding box center [764, 308] width 447 height 26
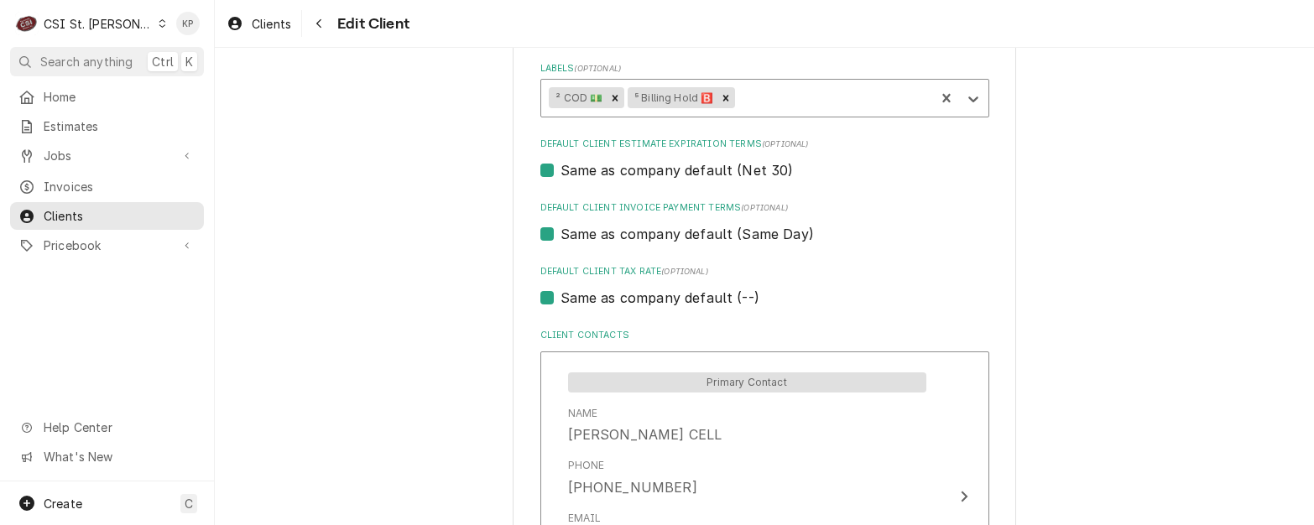
click at [893, 271] on label "Default Client Tax Rate (optional)" at bounding box center [765, 271] width 449 height 13
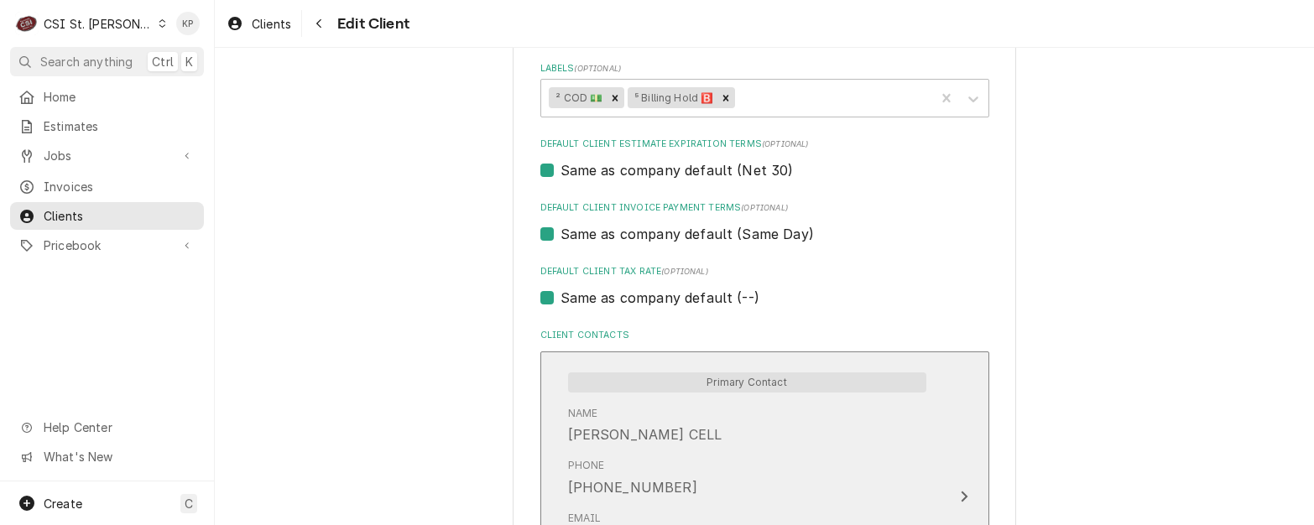
click at [602, 447] on div "Name PAUL HENDERICKSON CELL" at bounding box center [747, 426] width 358 height 52
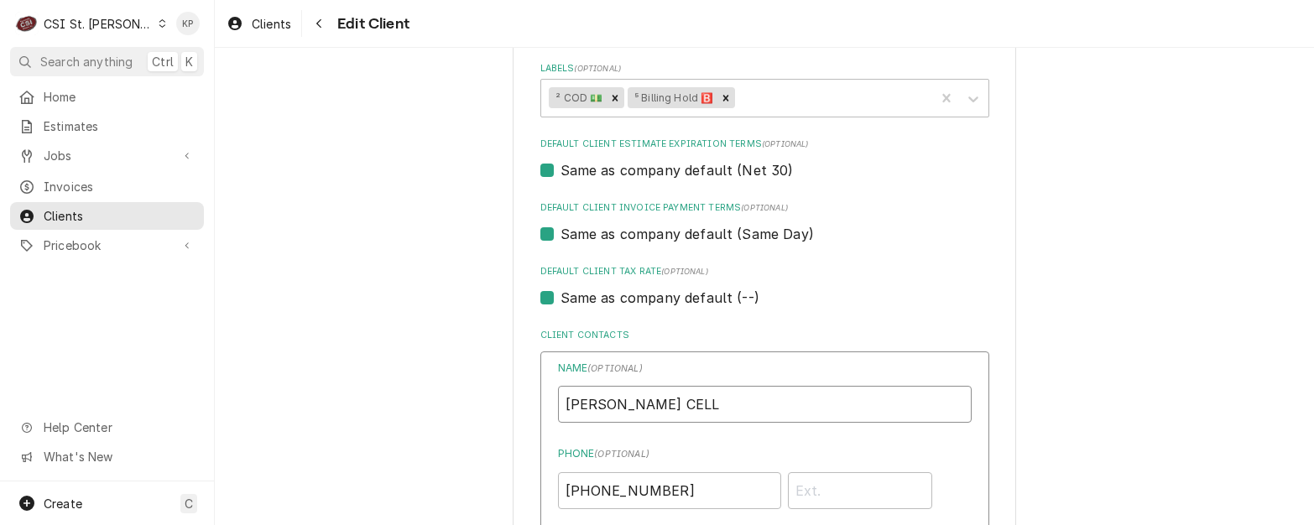
drag, startPoint x: 706, startPoint y: 403, endPoint x: 610, endPoint y: 405, distance: 95.7
click at [880, 280] on div "Default Client Tax Rate (optional) Same as company default (--)" at bounding box center [765, 286] width 449 height 43
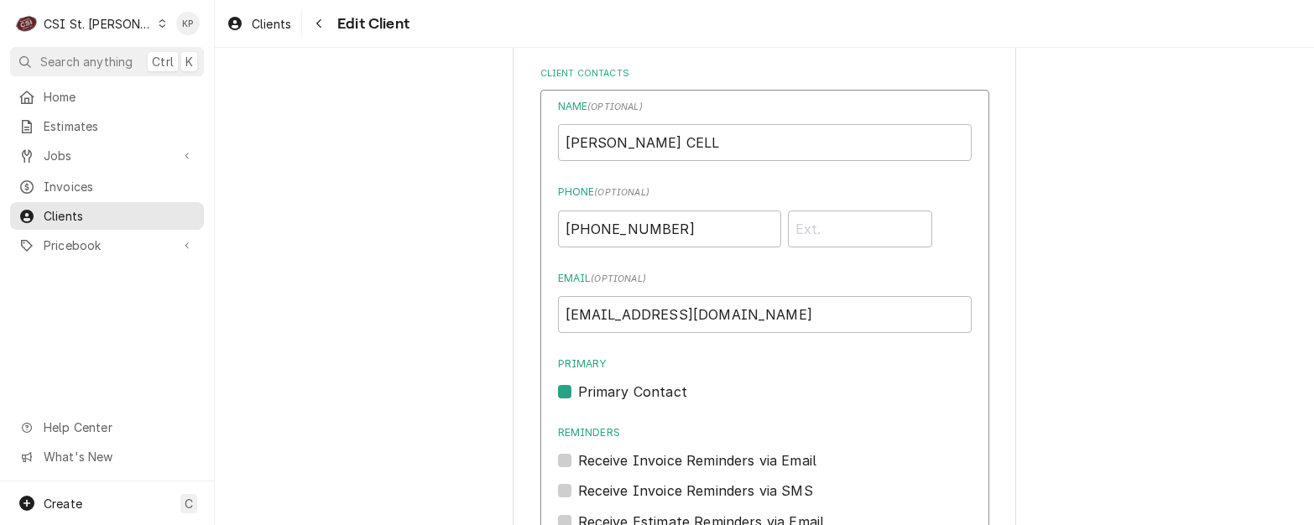
scroll to position [1259, 0]
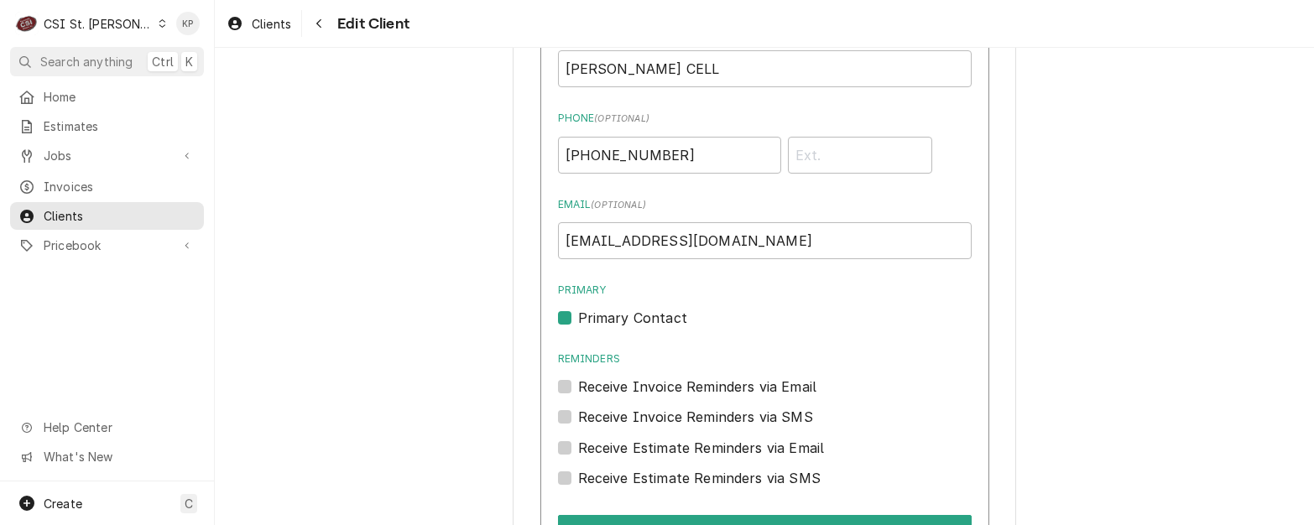
drag, startPoint x: 921, startPoint y: 233, endPoint x: 535, endPoint y: 246, distance: 386.3
click at [541, 246] on div "Name ( optional ) PAUL HENDERICKSON CELL Phone ( optional ) (660) 998-1166 Emai…" at bounding box center [765, 330] width 449 height 628
click at [812, 349] on div "Name ( optional ) PAUL HENDERICKSON CELL Phone ( optional ) (660) 998-1166 Emai…" at bounding box center [765, 256] width 414 height 463
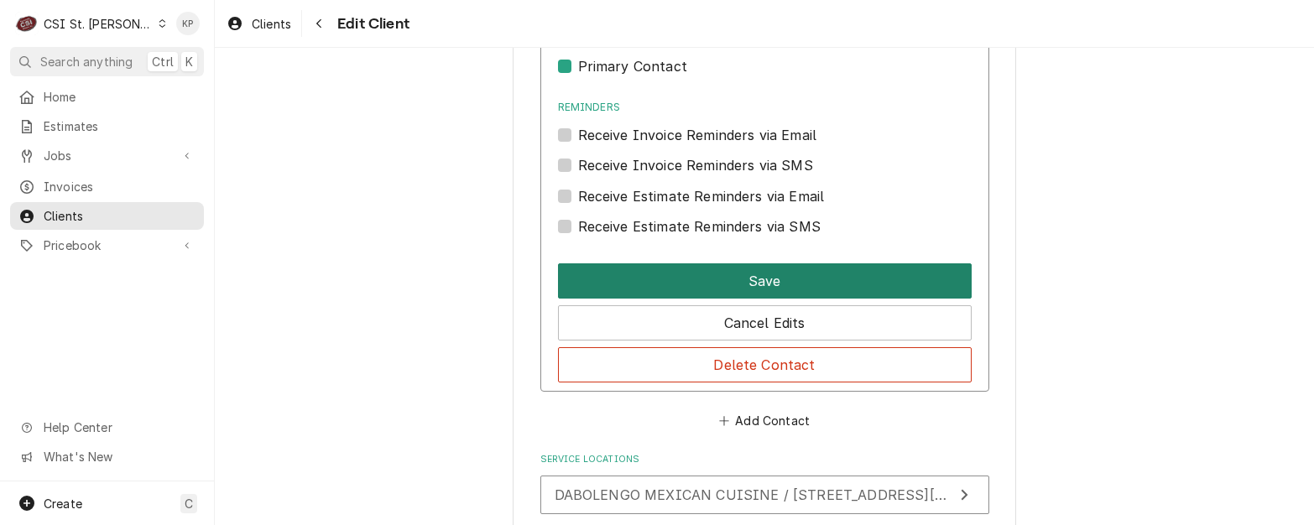
click at [814, 288] on button "Save" at bounding box center [765, 281] width 414 height 35
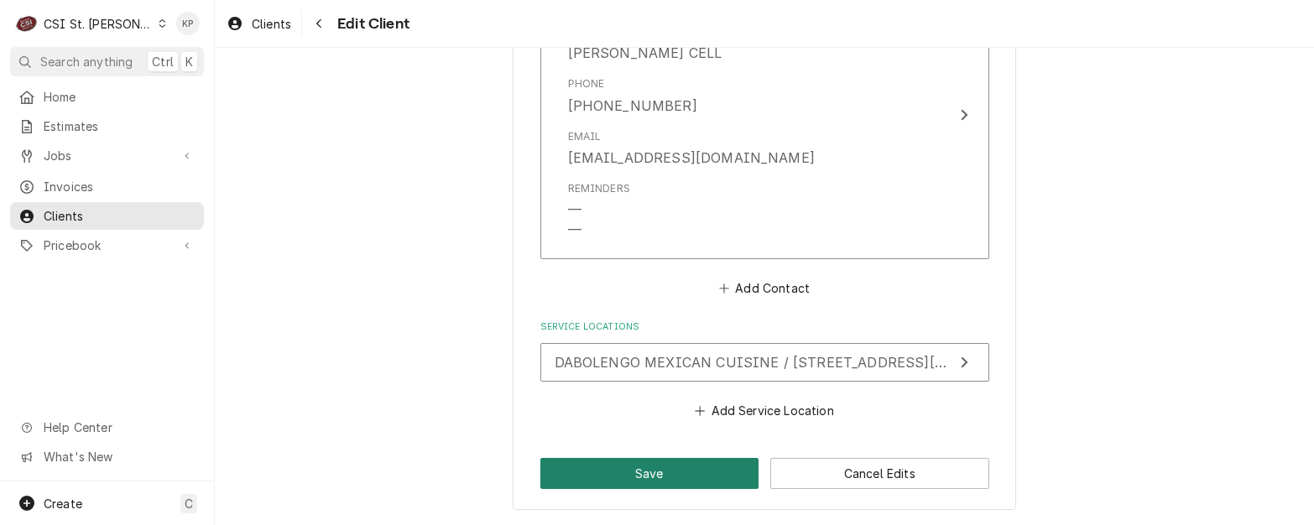
click at [690, 473] on button "Save" at bounding box center [650, 473] width 219 height 31
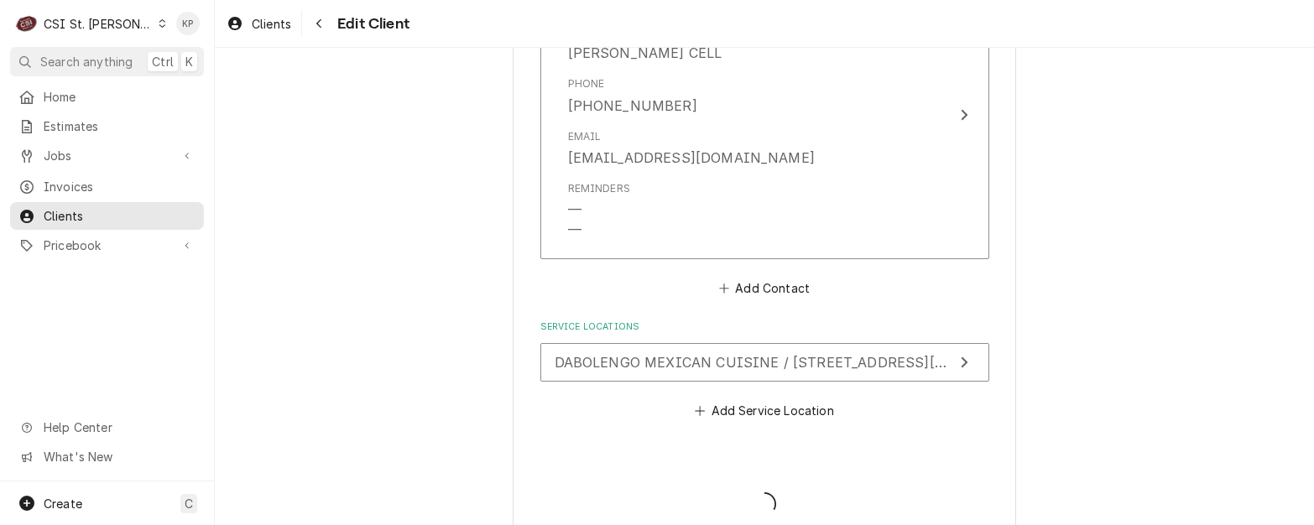
type textarea "x"
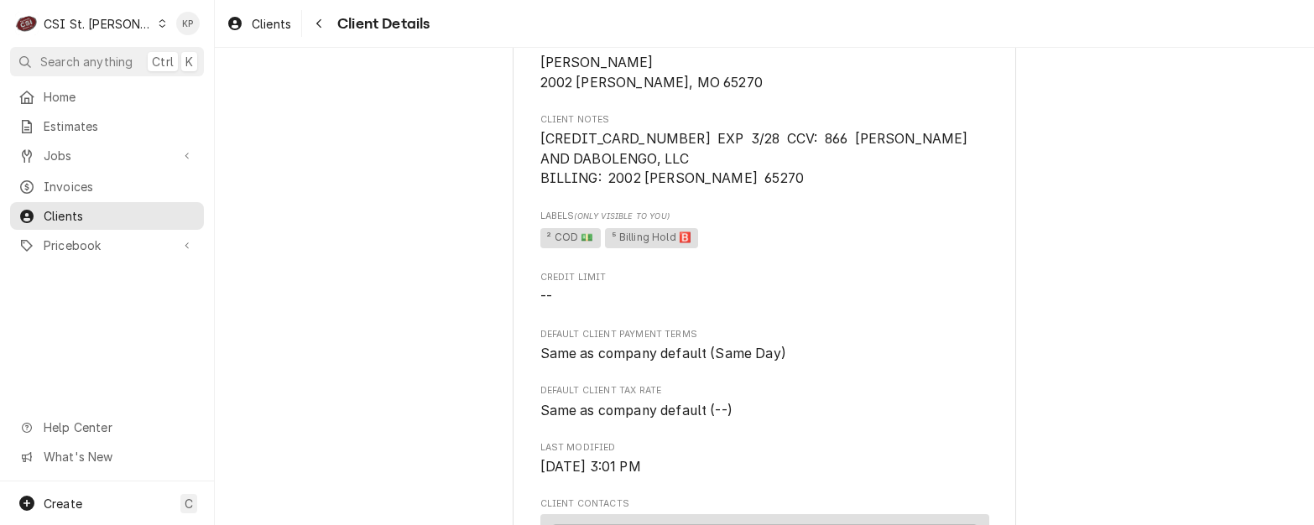
scroll to position [252, 0]
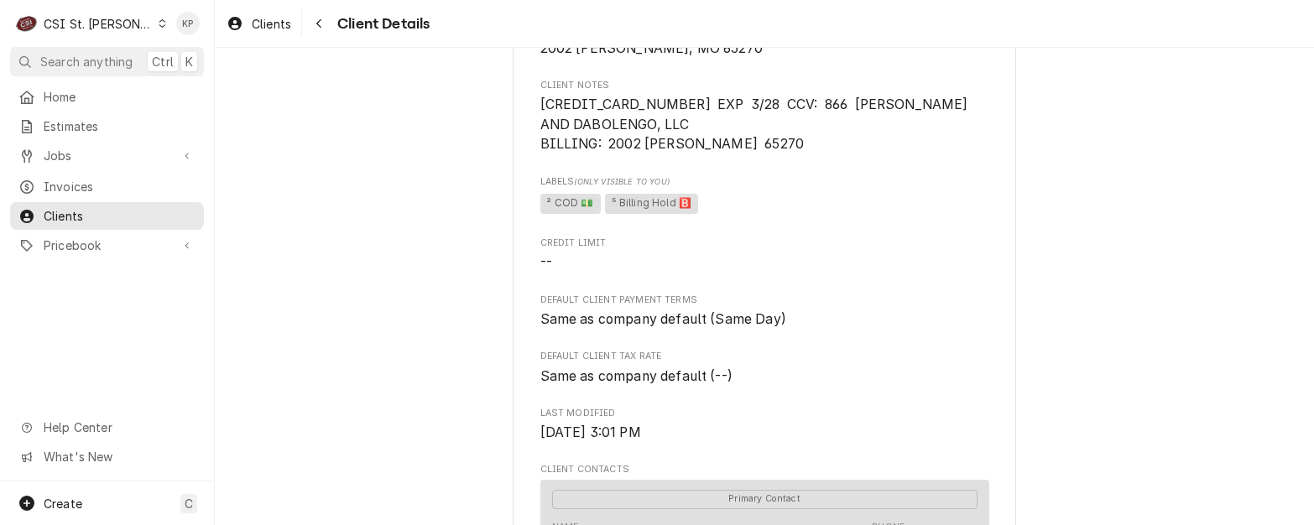
click at [159, 24] on icon "Dynamic Content Wrapper" at bounding box center [163, 23] width 8 height 8
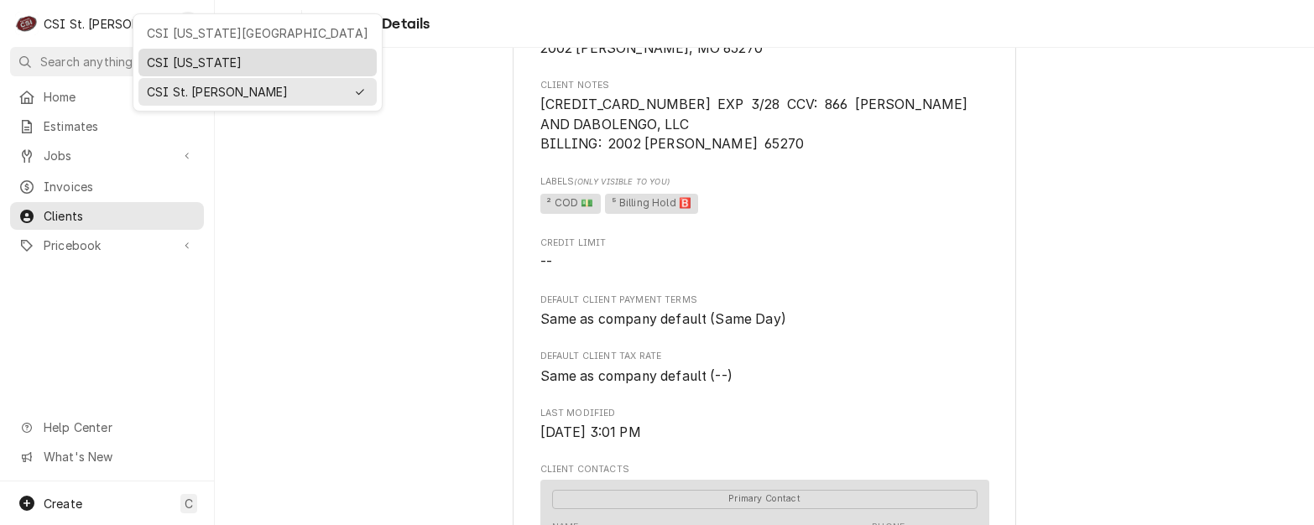
click at [168, 57] on div "CSI [US_STATE]" at bounding box center [258, 63] width 222 height 18
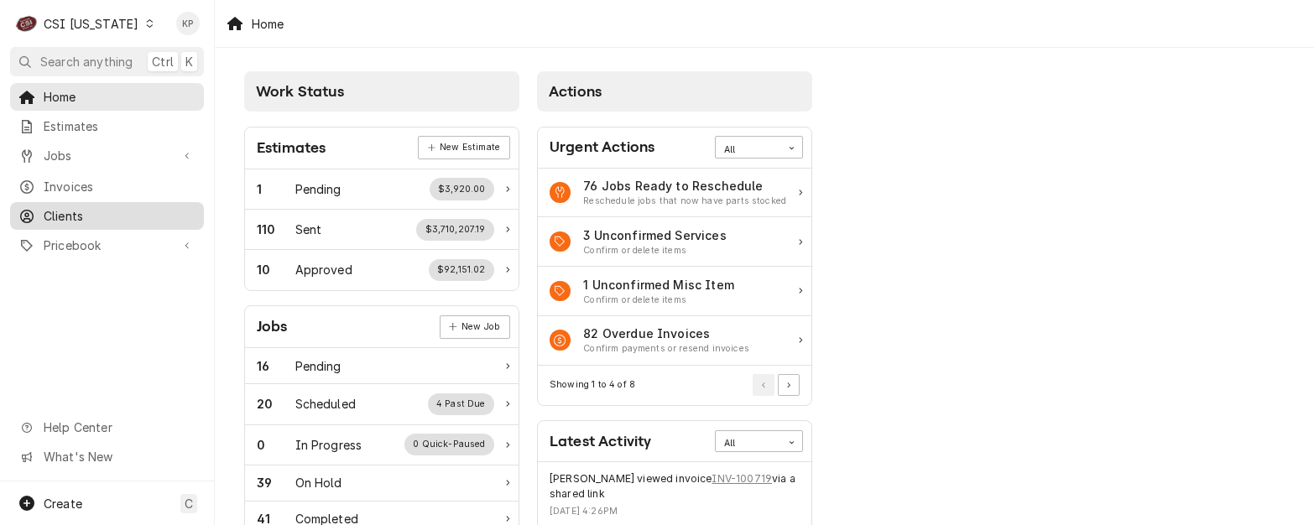
click at [50, 207] on span "Clients" at bounding box center [120, 216] width 152 height 18
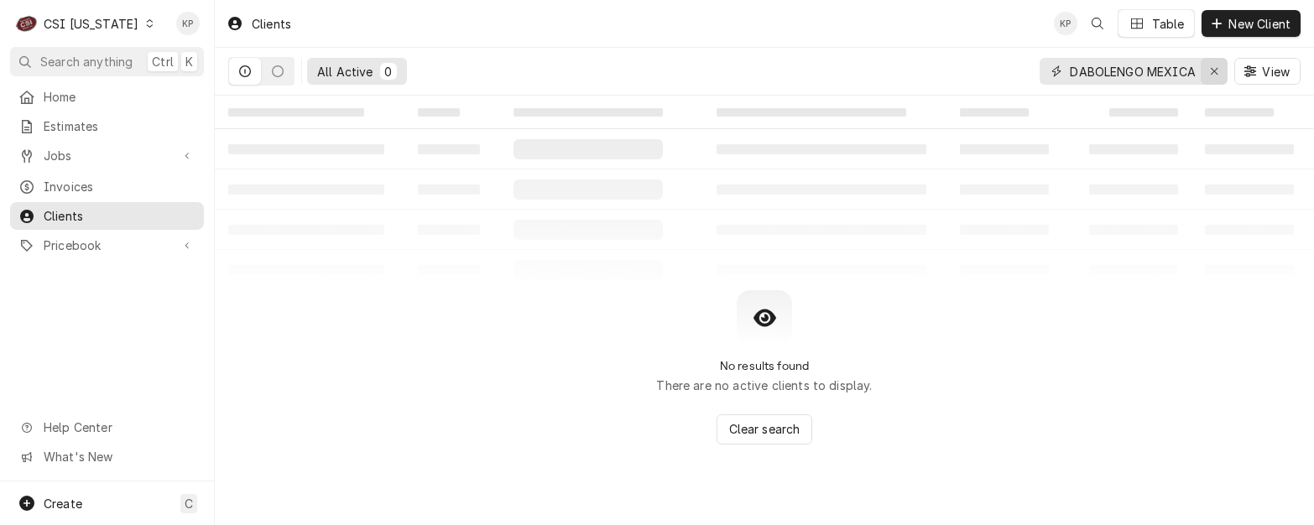
click at [1207, 69] on div "Erase input" at bounding box center [1214, 71] width 17 height 17
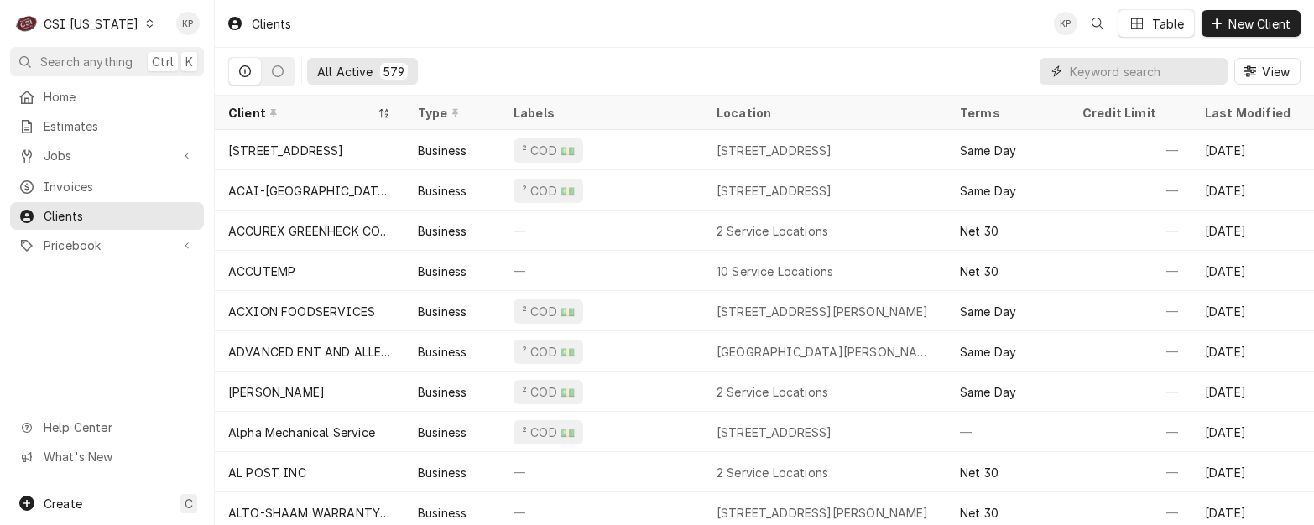
paste input "GRIND BURGER KITCHEN"
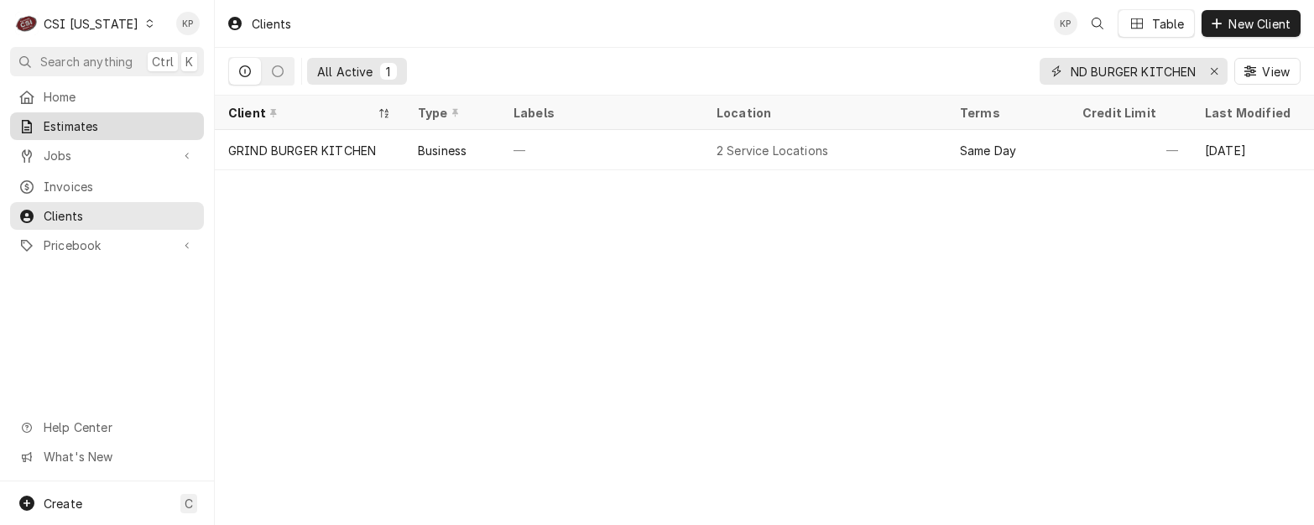
type input "GRIND BURGER KITCHEN"
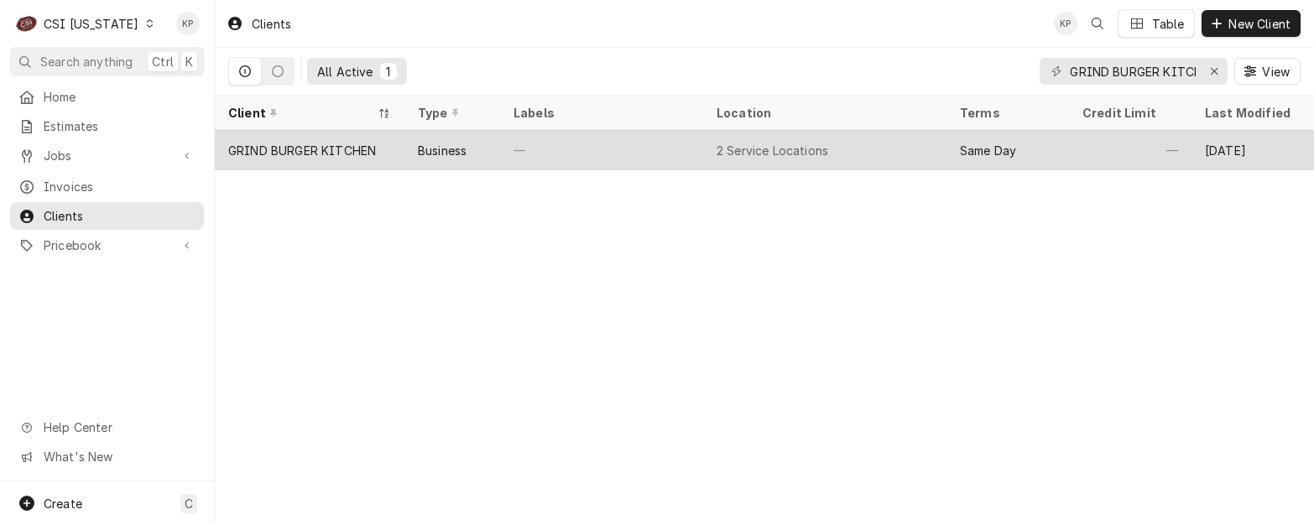
click at [362, 142] on div "GRIND BURGER KITCHEN" at bounding box center [302, 151] width 148 height 18
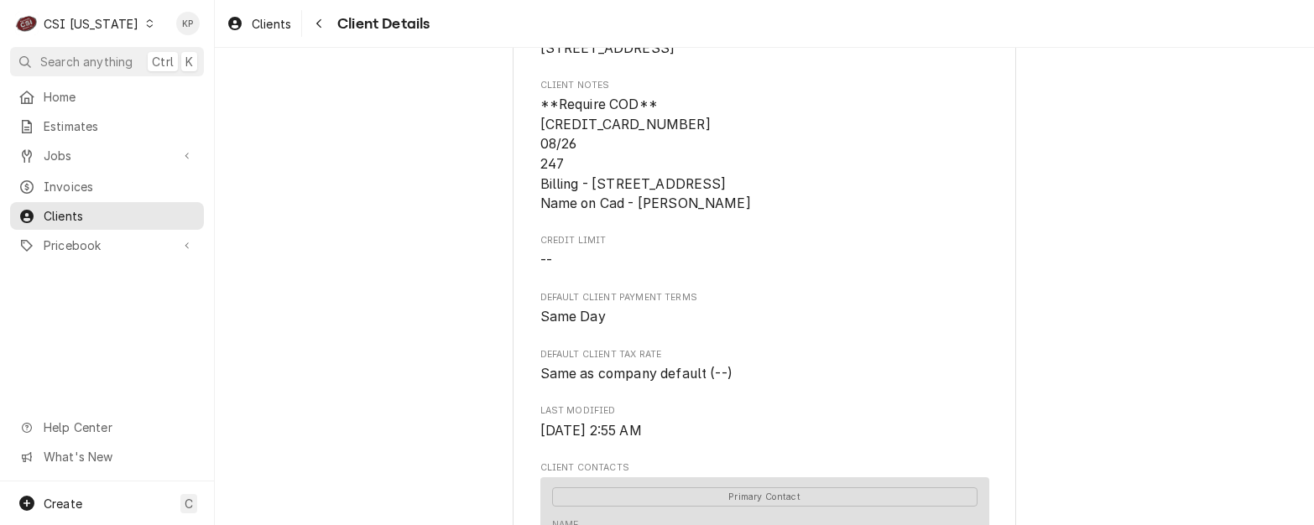
scroll to position [941, 0]
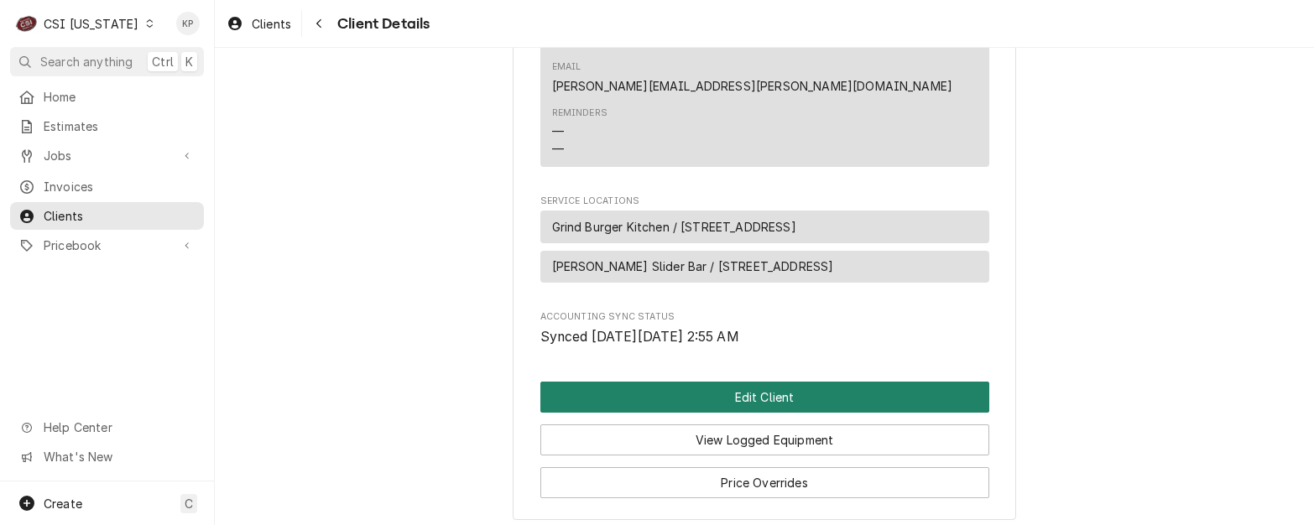
click at [674, 382] on button "Edit Client" at bounding box center [765, 397] width 449 height 31
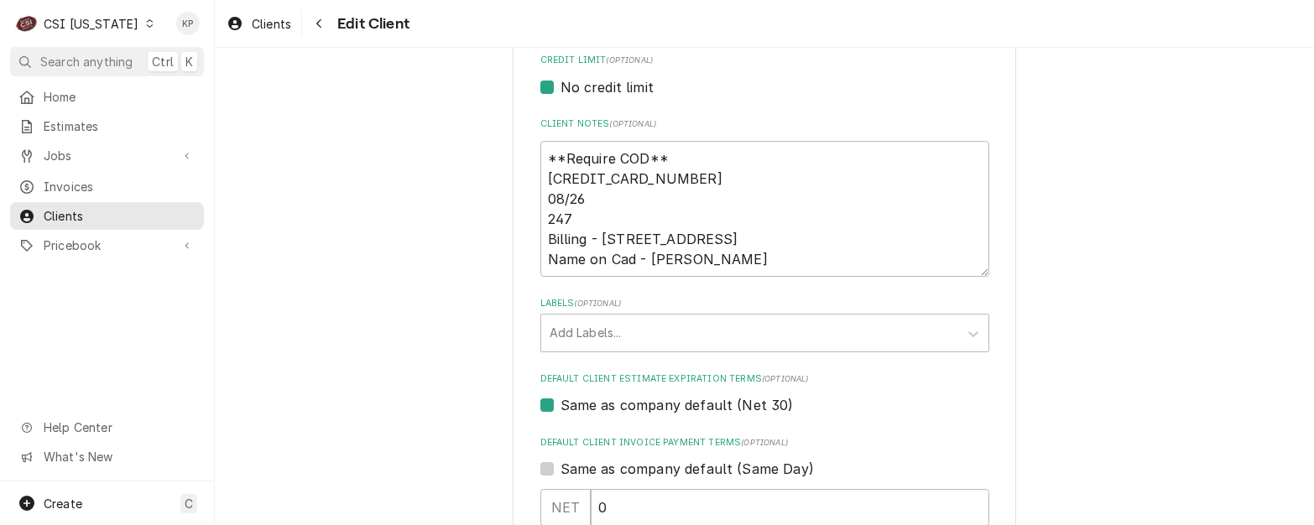
scroll to position [755, 0]
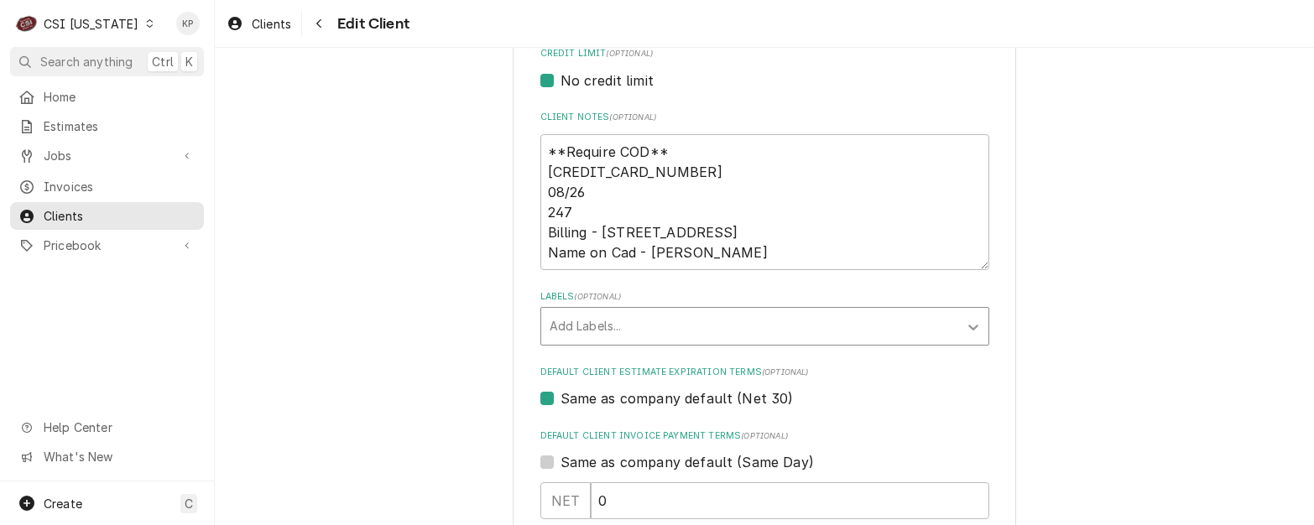
click at [965, 323] on icon "Labels" at bounding box center [973, 327] width 17 height 17
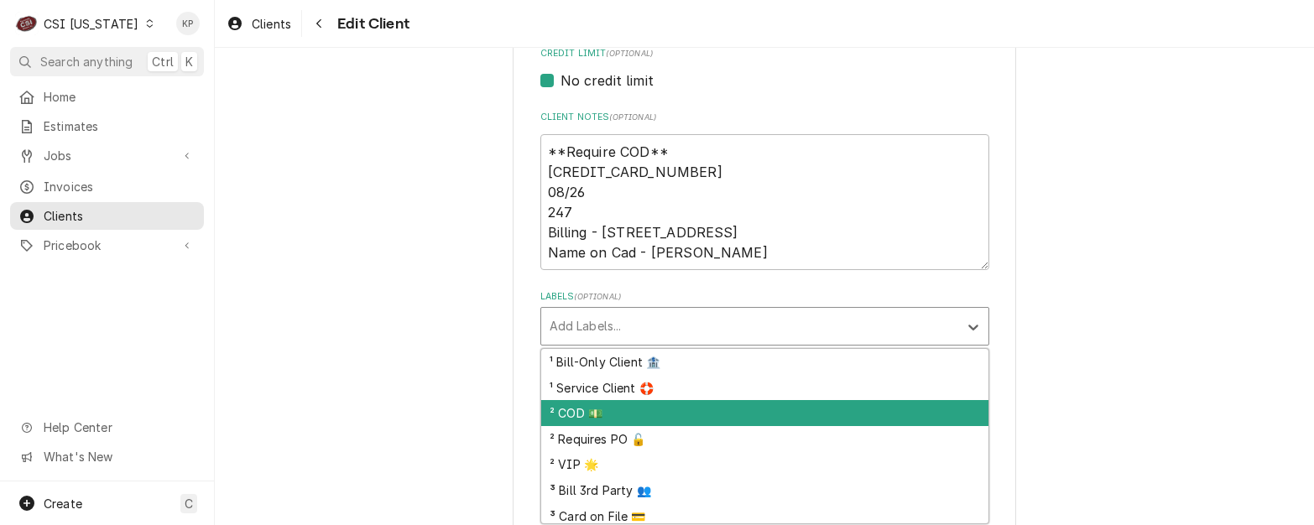
click at [581, 408] on div "² COD 💵" at bounding box center [764, 413] width 447 height 26
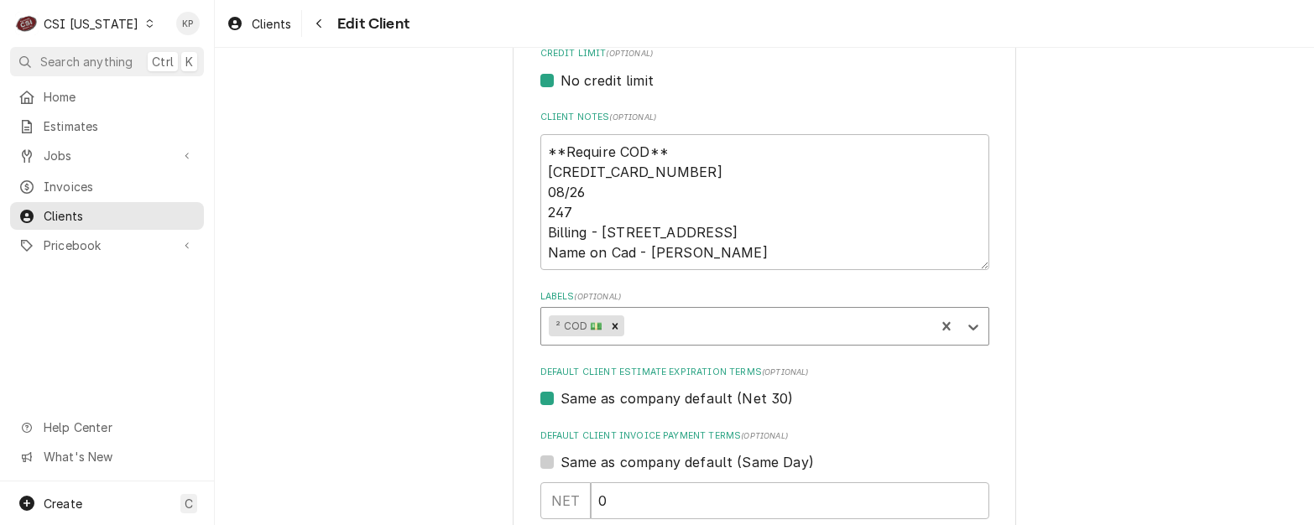
scroll to position [839, 0]
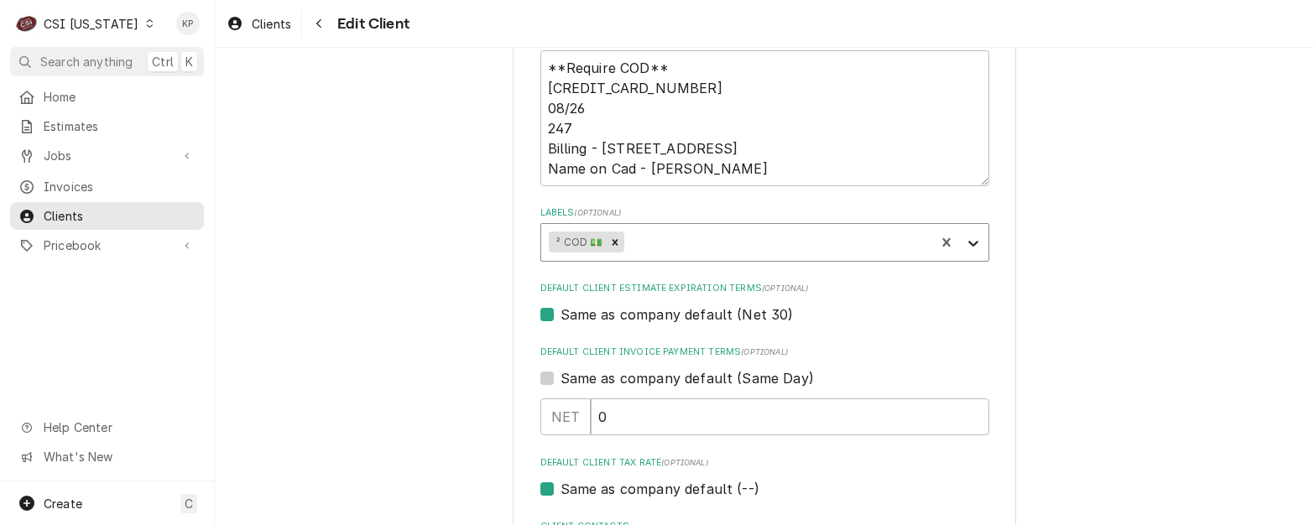
click at [970, 243] on icon "Labels" at bounding box center [974, 244] width 10 height 6
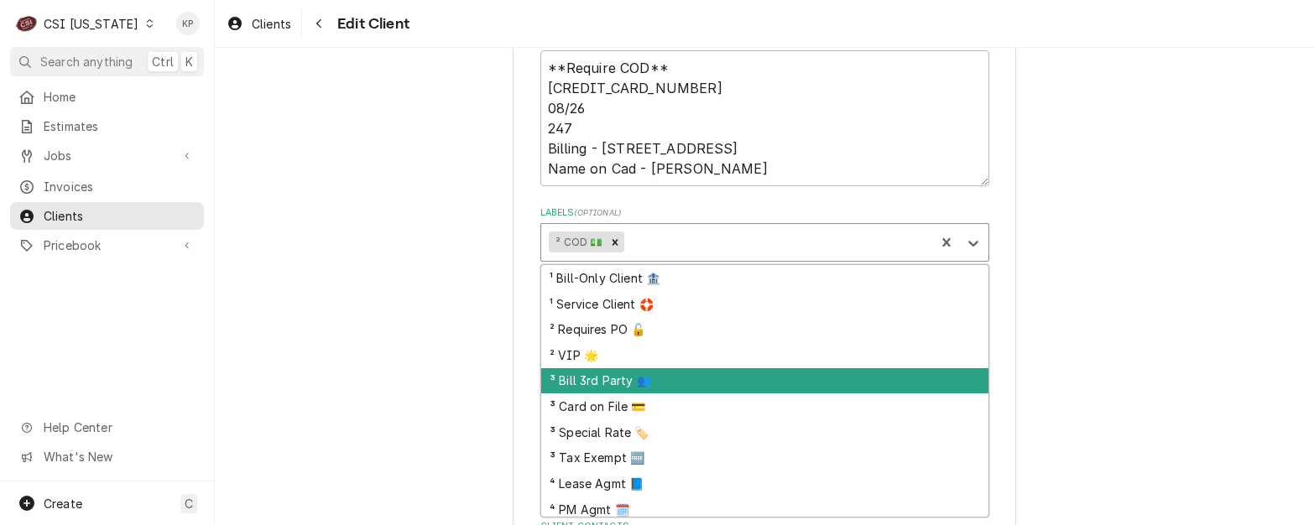
scroll to position [82, 0]
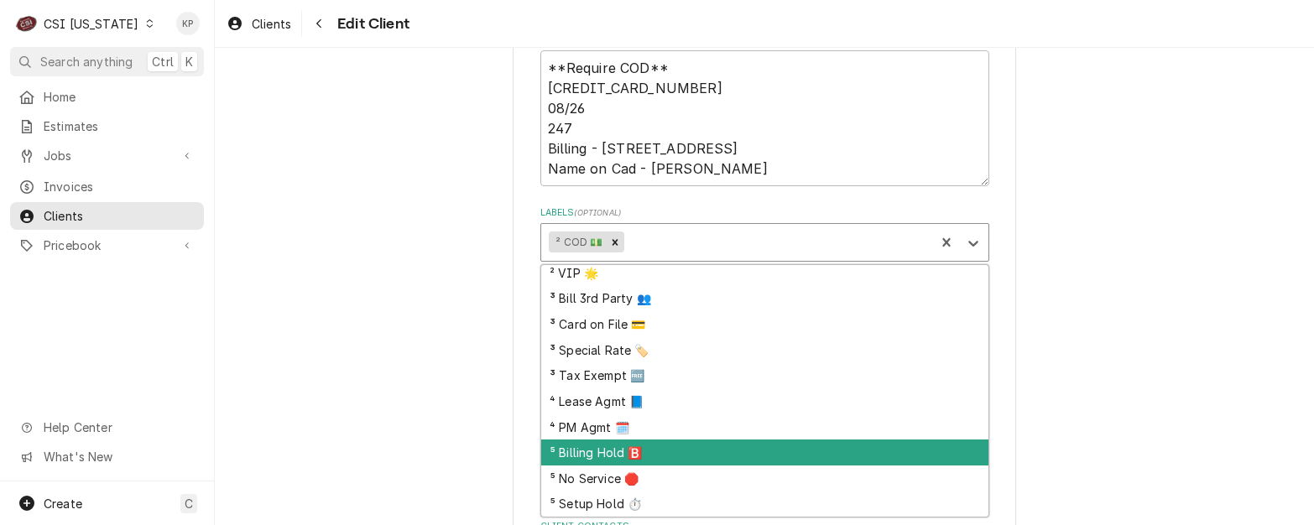
click at [606, 454] on div "⁵ Billing Hold 🅱️" at bounding box center [764, 453] width 447 height 26
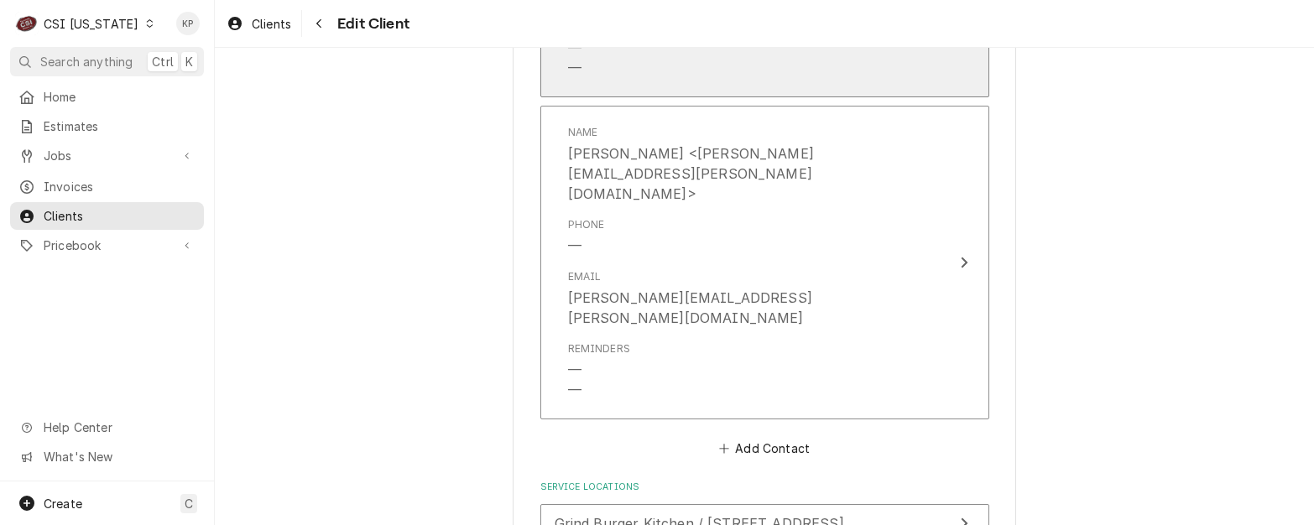
scroll to position [1722, 0]
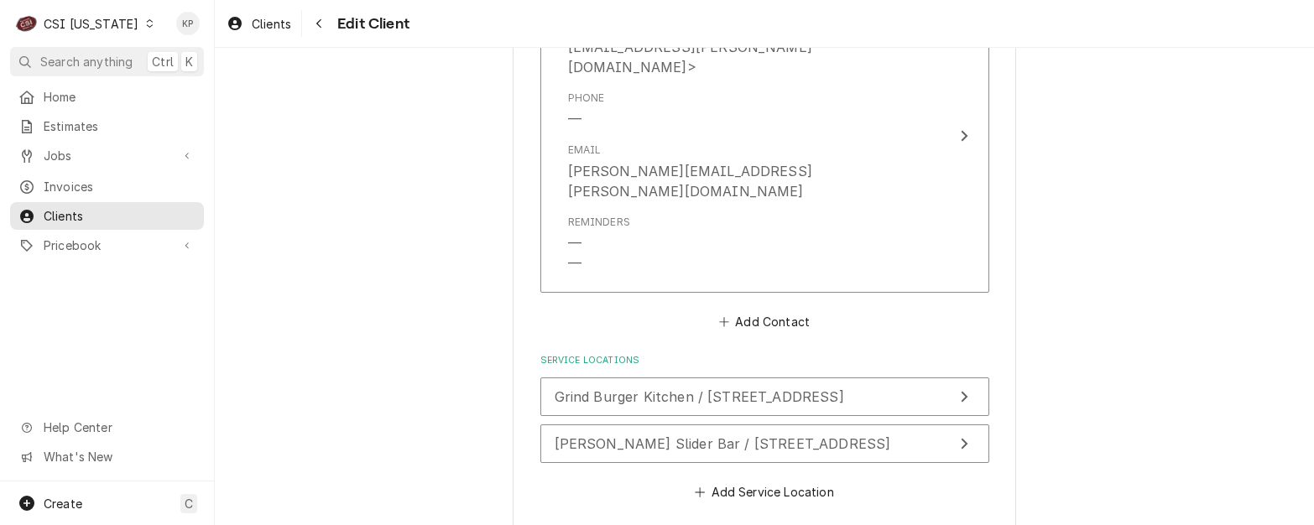
type textarea "x"
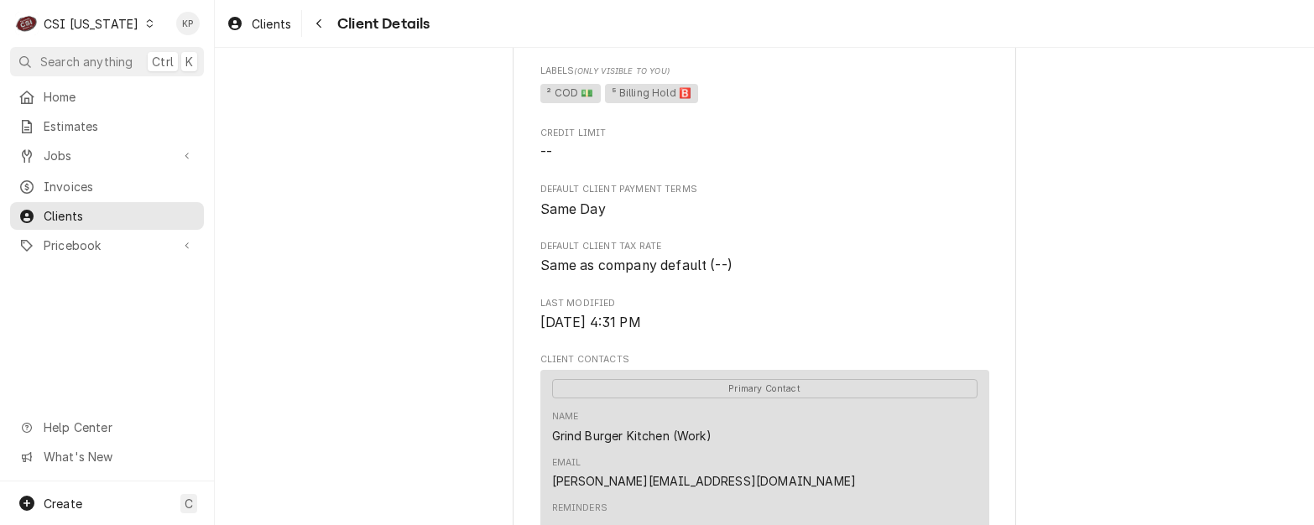
scroll to position [415, 0]
